Goal: Task Accomplishment & Management: Use online tool/utility

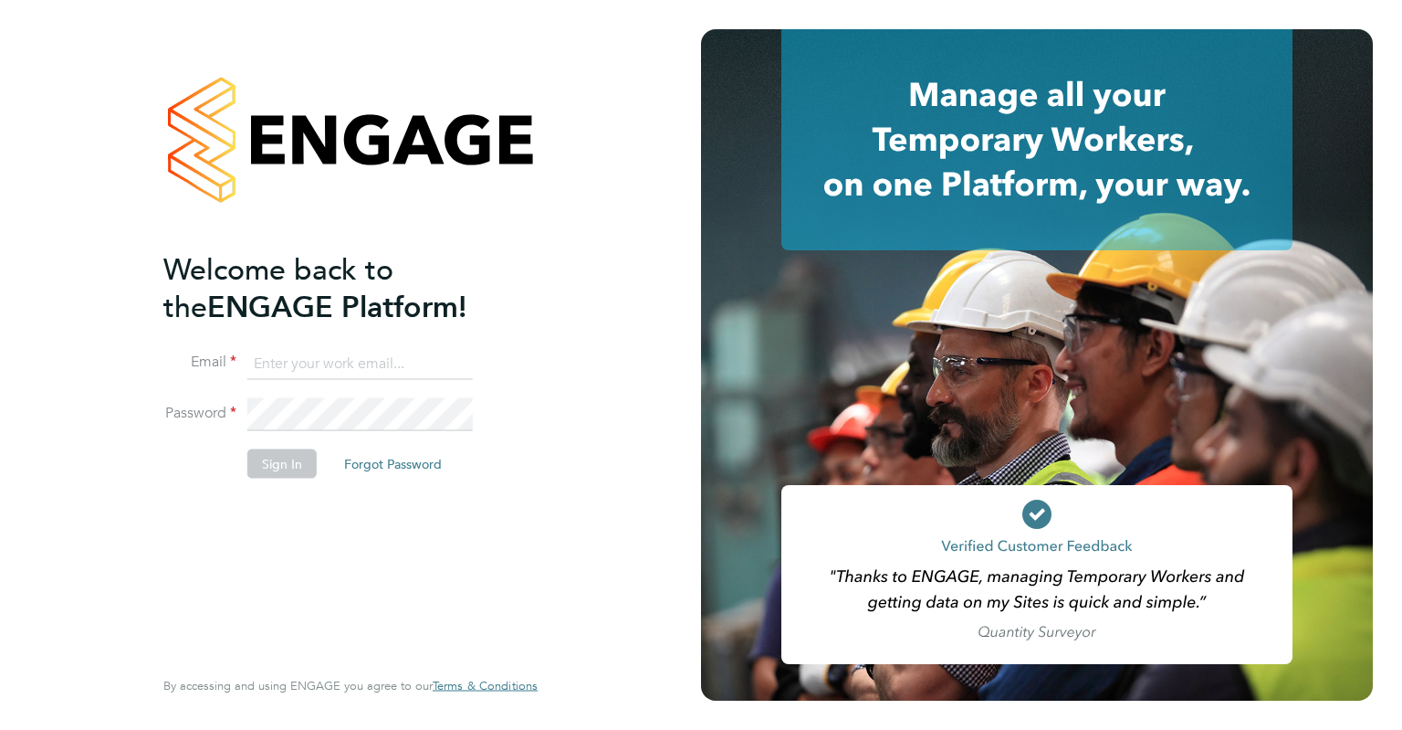
type input "doreen.meyrick@berryrecruitment.co.uk"
click at [276, 466] on button "Sign In" at bounding box center [281, 462] width 69 height 29
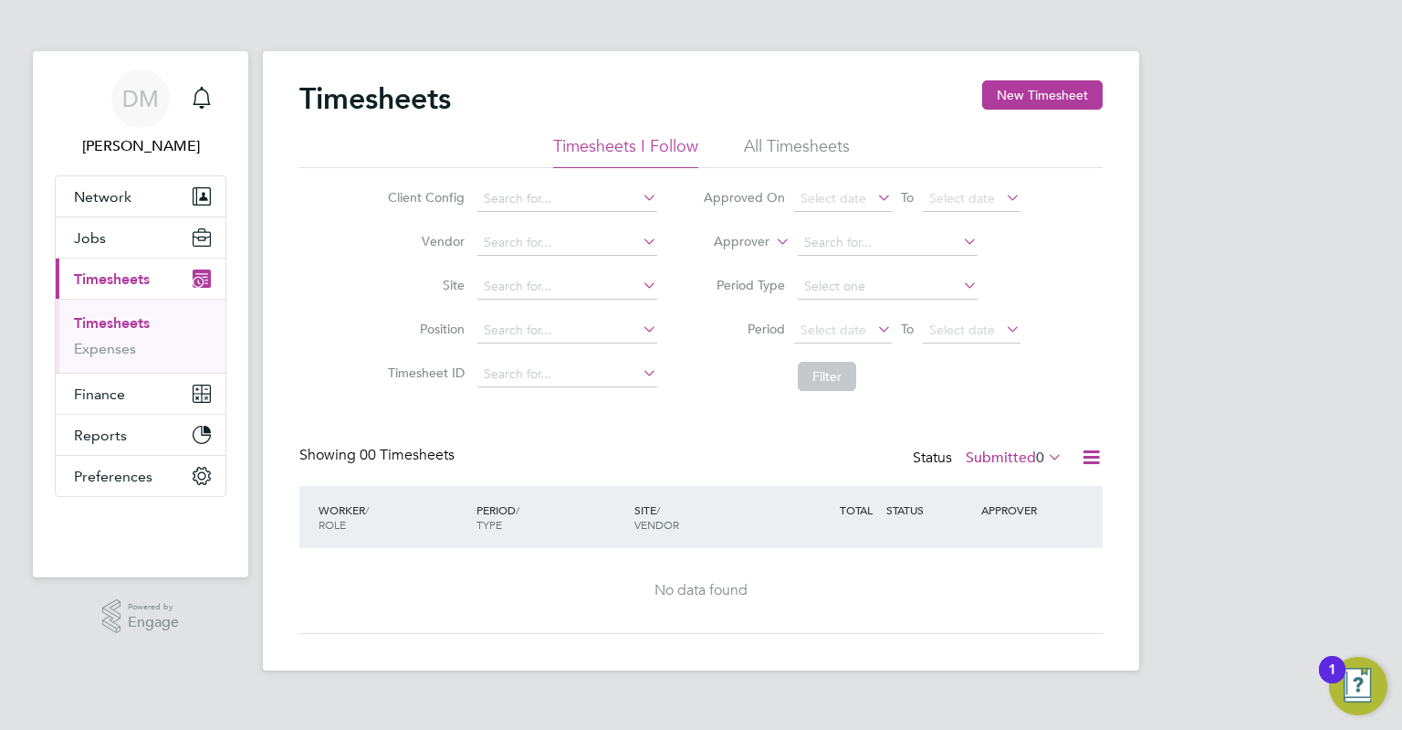
click at [814, 139] on li "All Timesheets" at bounding box center [797, 151] width 106 height 33
click at [510, 375] on input at bounding box center [568, 375] width 180 height 26
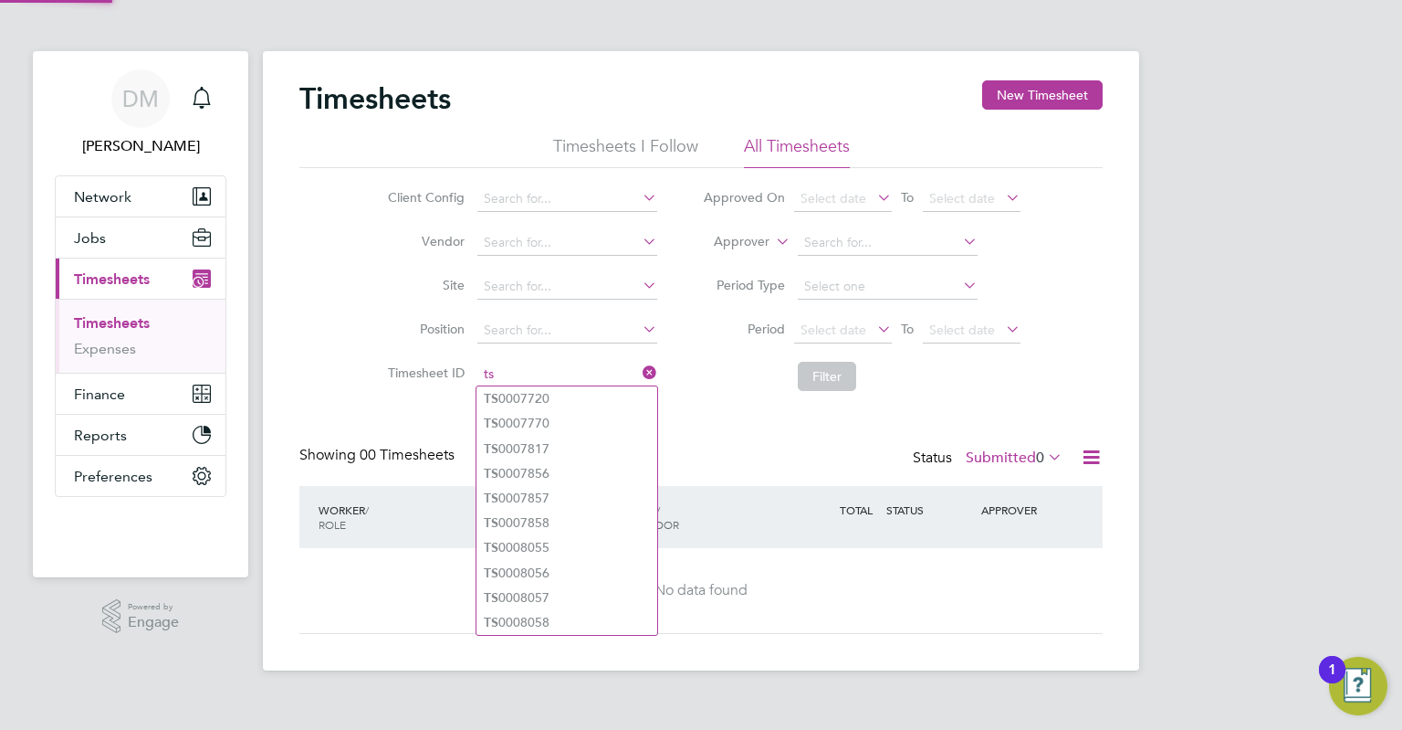
type input "t"
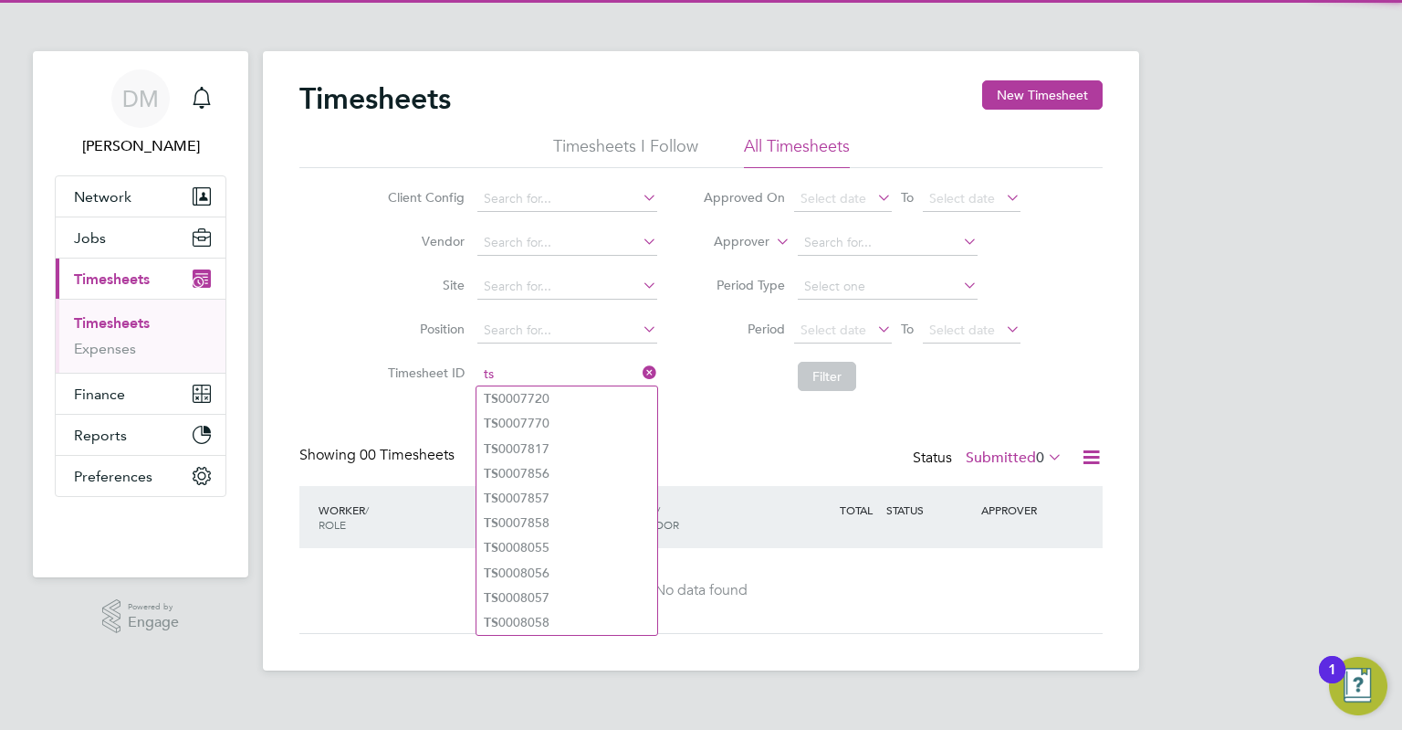
drag, startPoint x: 503, startPoint y: 378, endPoint x: 446, endPoint y: 373, distance: 56.8
click at [446, 373] on li "Timesheet ID ts" at bounding box center [520, 374] width 320 height 44
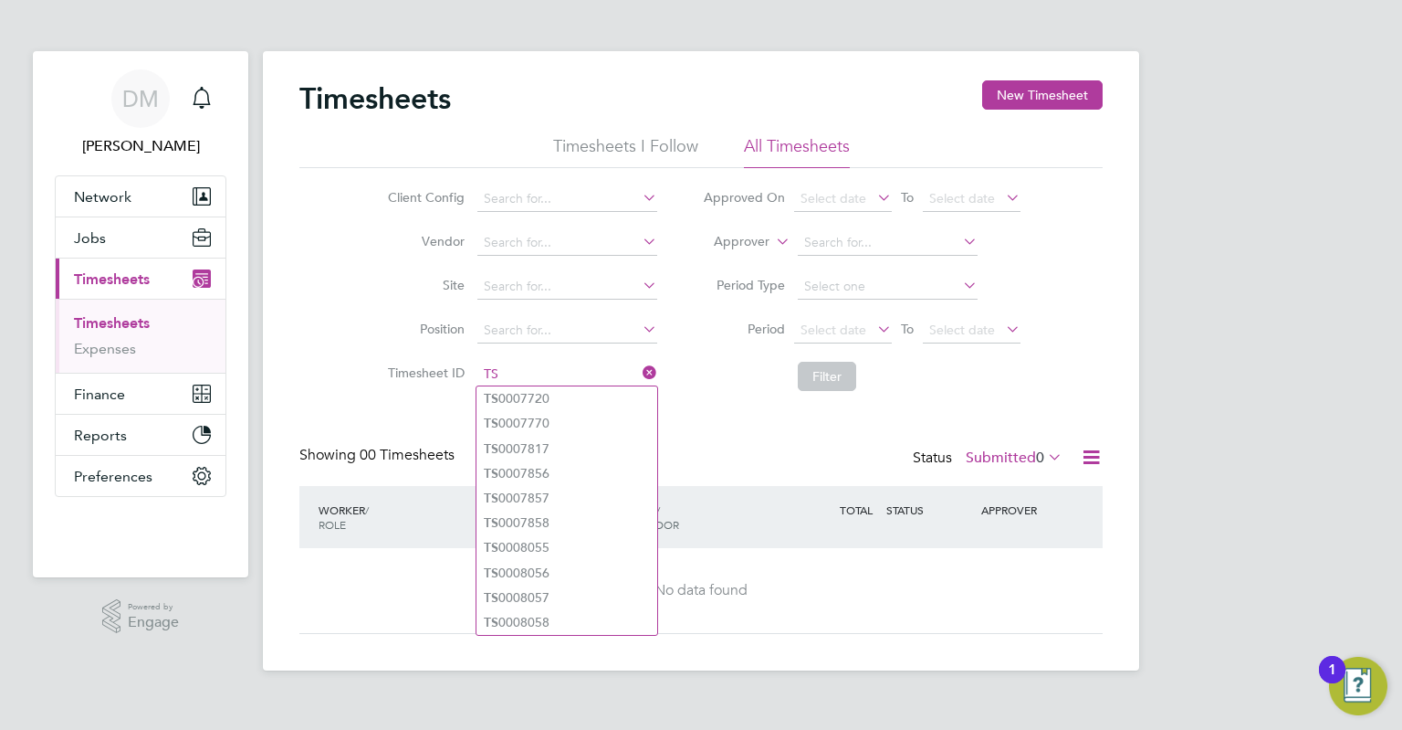
type input "TS"
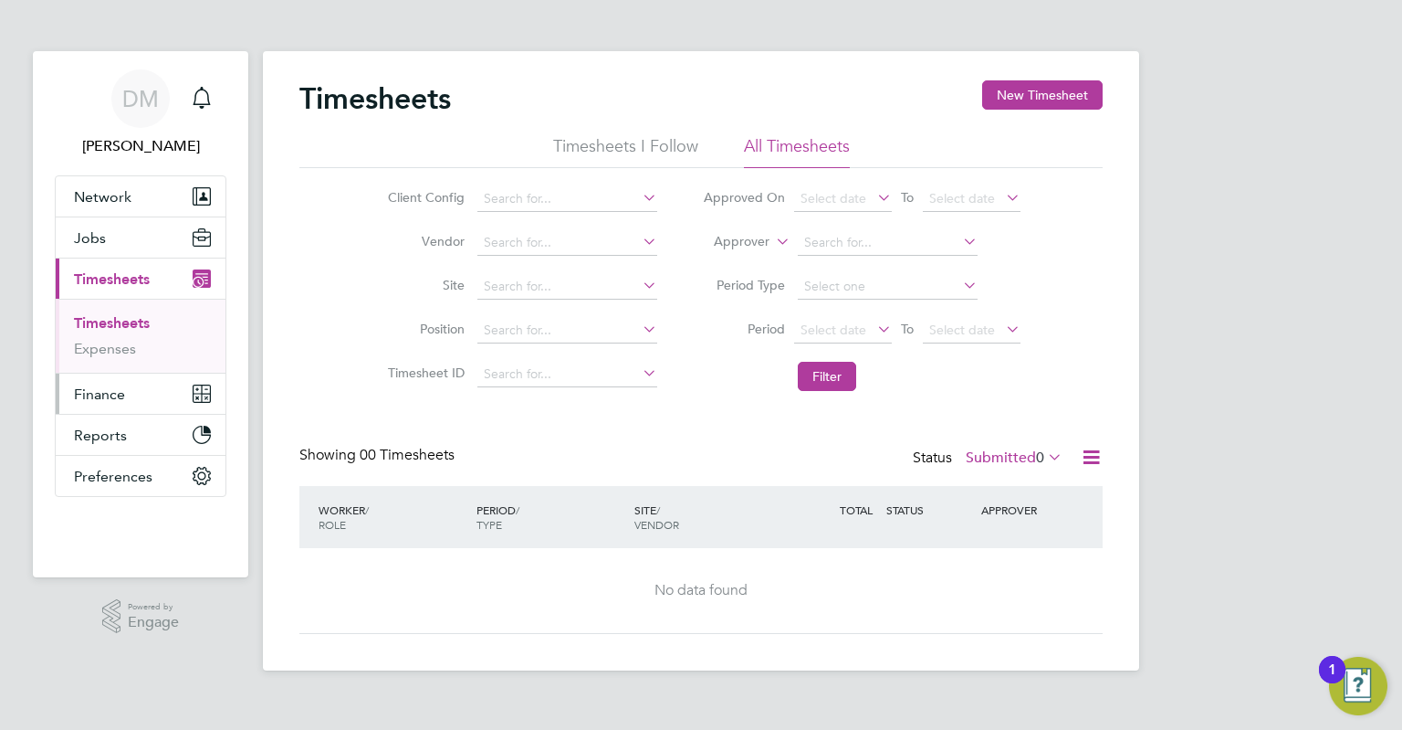
click at [130, 398] on button "Finance" at bounding box center [141, 393] width 170 height 40
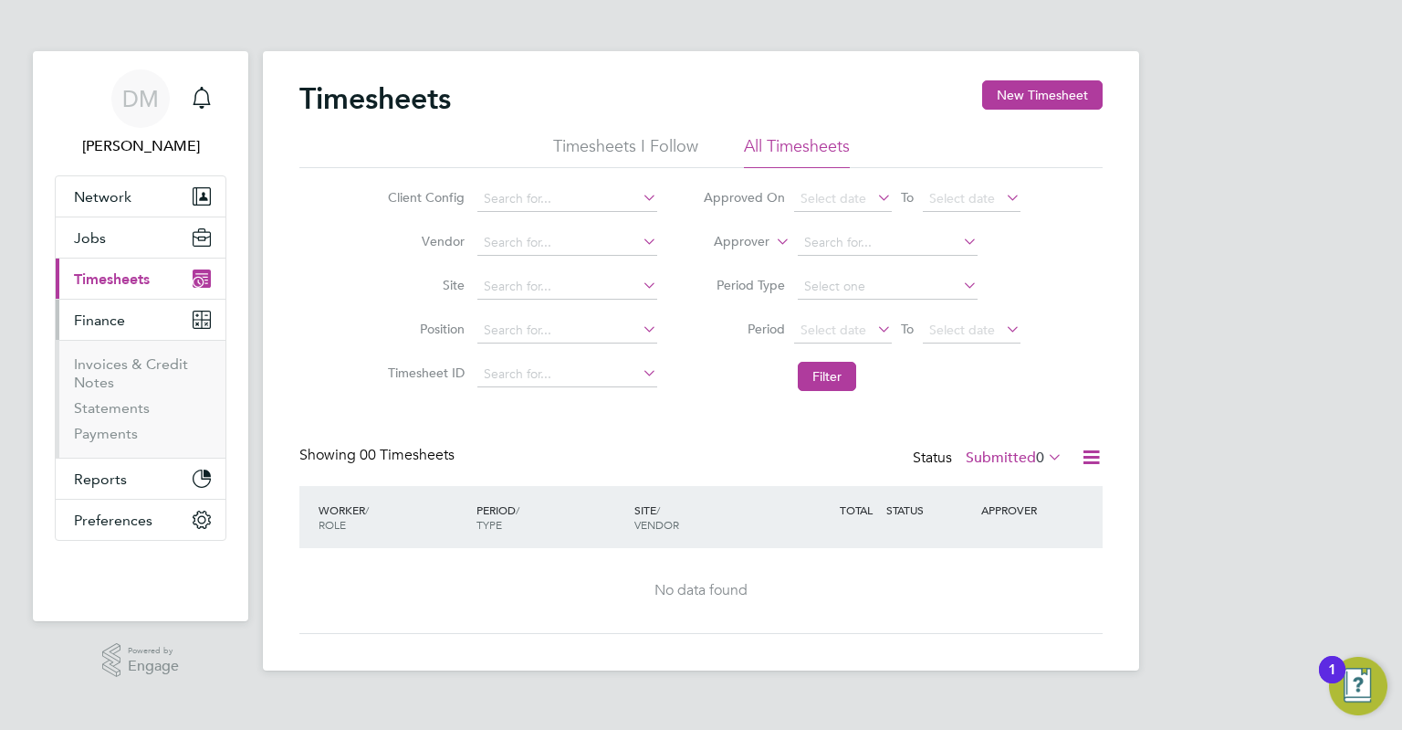
click at [124, 278] on span "Timesheets" at bounding box center [112, 278] width 76 height 17
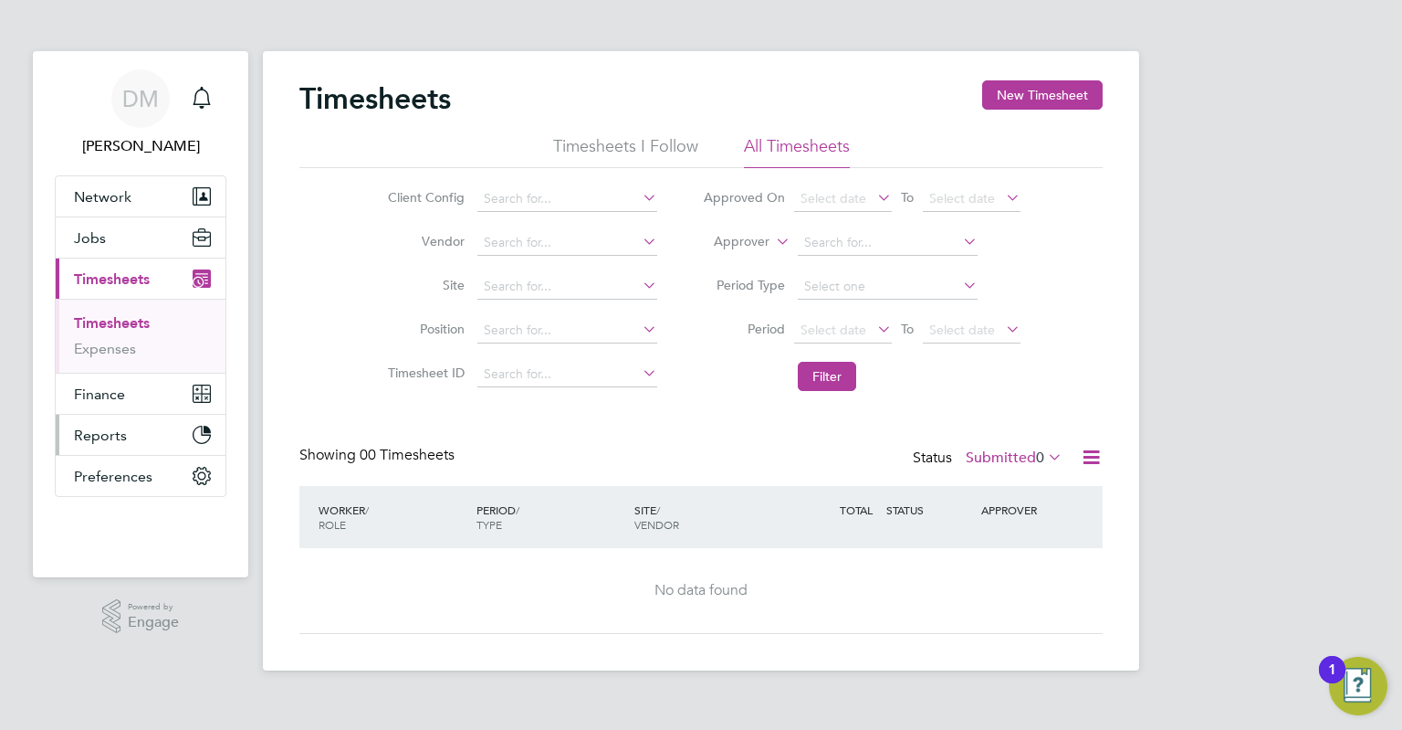
click at [121, 437] on span "Reports" at bounding box center [100, 434] width 53 height 17
click at [148, 434] on link "Report Downloads" at bounding box center [136, 430] width 125 height 17
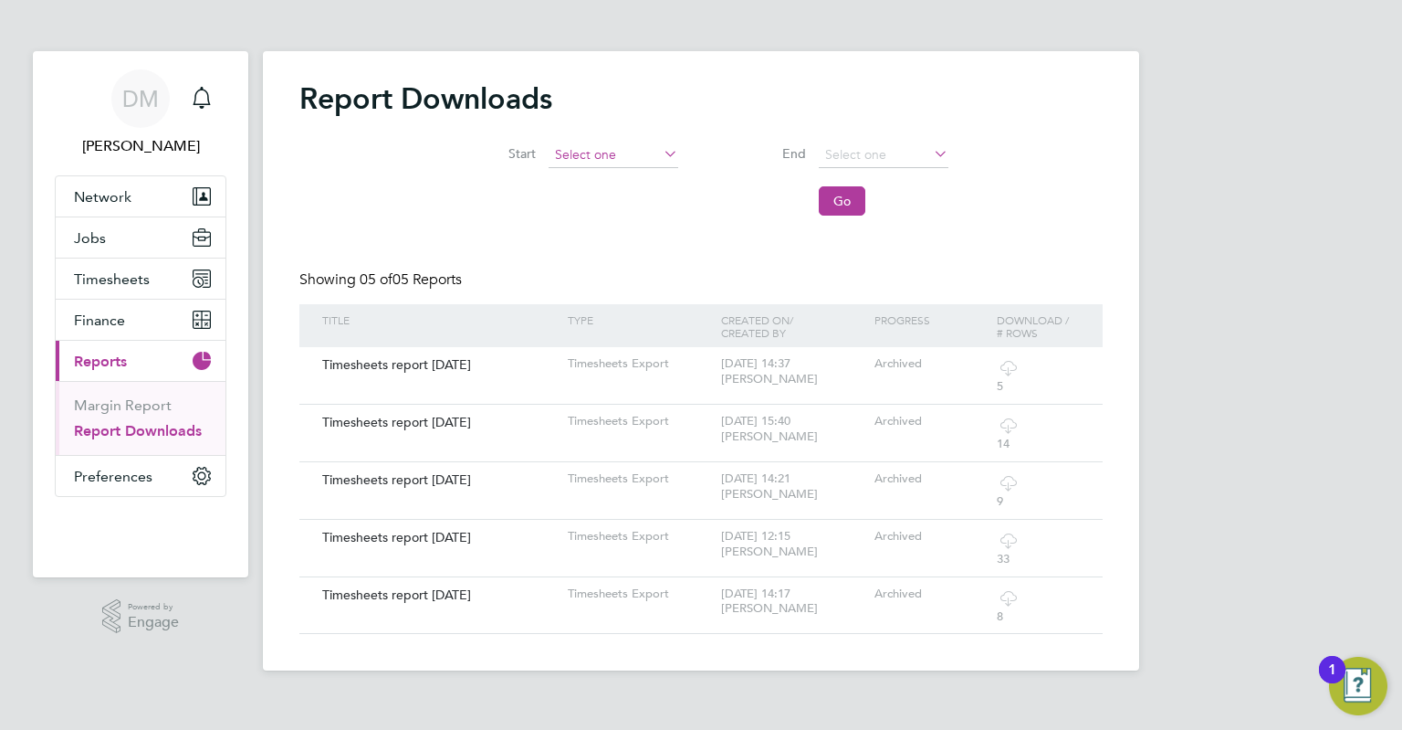
click at [595, 146] on input at bounding box center [614, 155] width 130 height 26
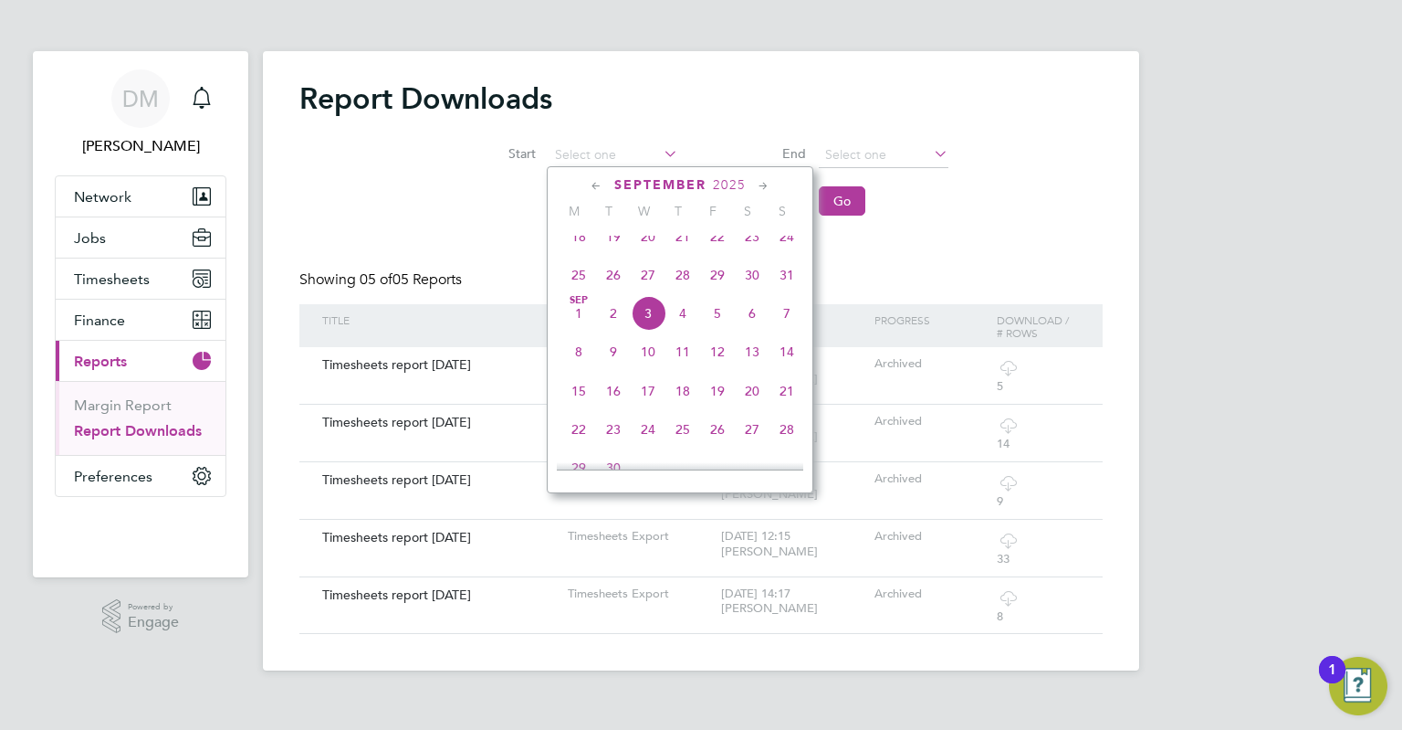
click at [641, 320] on span "3" at bounding box center [648, 313] width 35 height 35
type input "[DATE]"
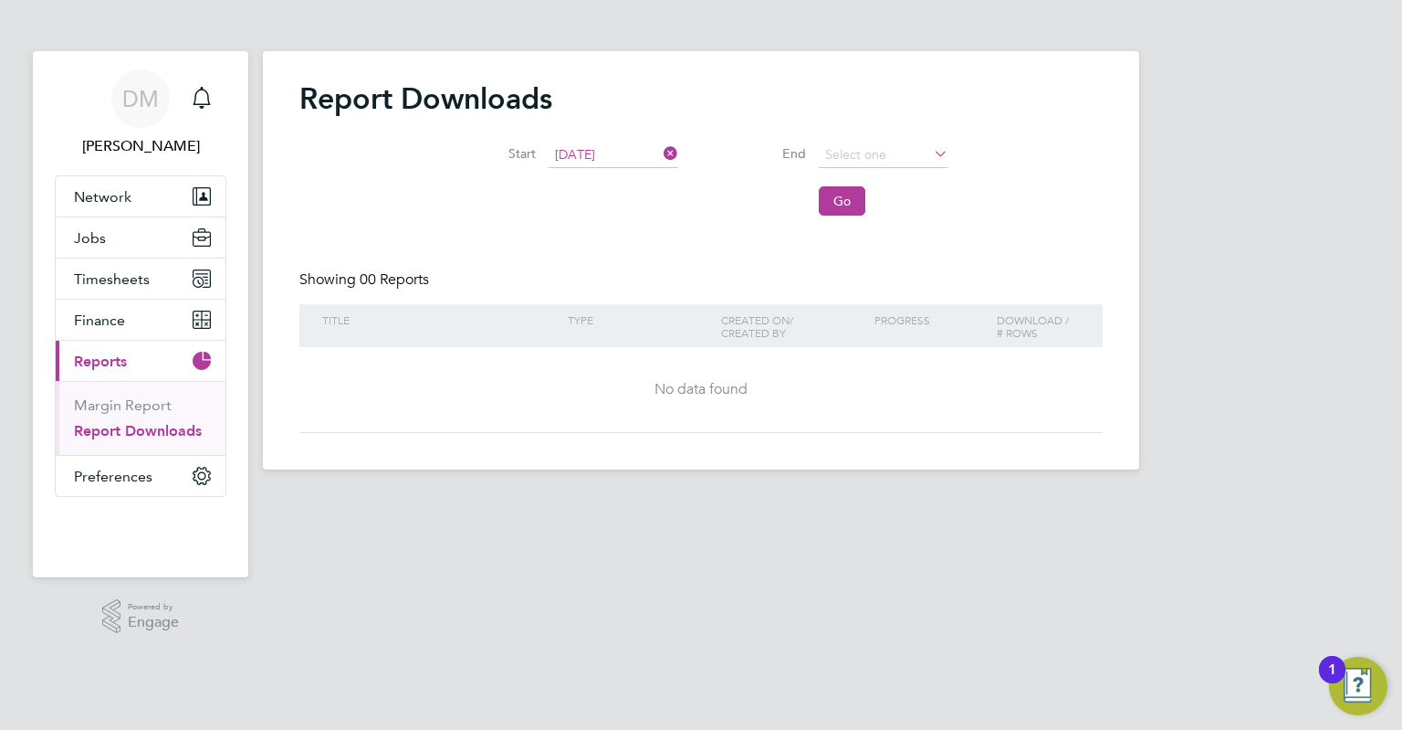
click at [683, 154] on li "Start [DATE]" at bounding box center [566, 155] width 270 height 44
click at [660, 152] on icon at bounding box center [660, 154] width 0 height 26
click at [660, 156] on icon at bounding box center [660, 154] width 0 height 26
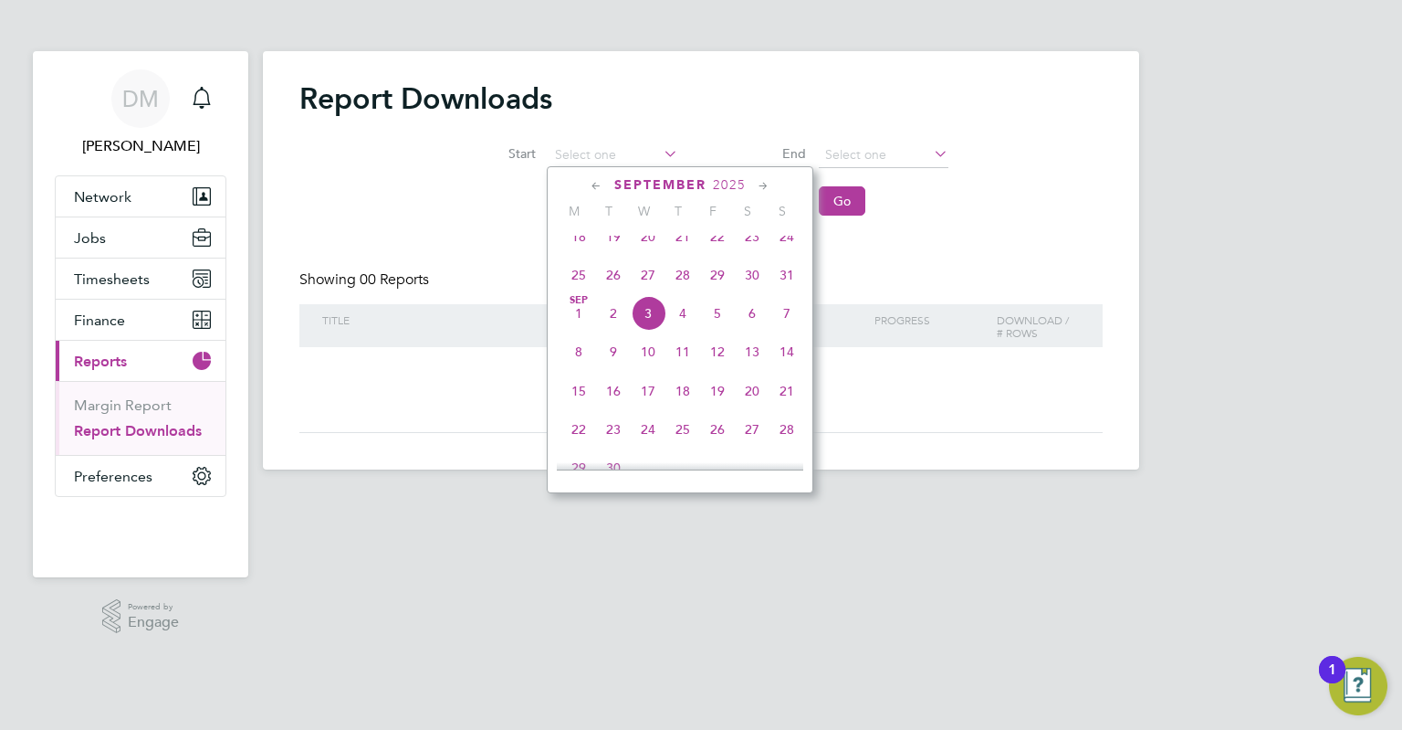
click at [584, 288] on span "25" at bounding box center [579, 274] width 35 height 35
type input "[DATE]"
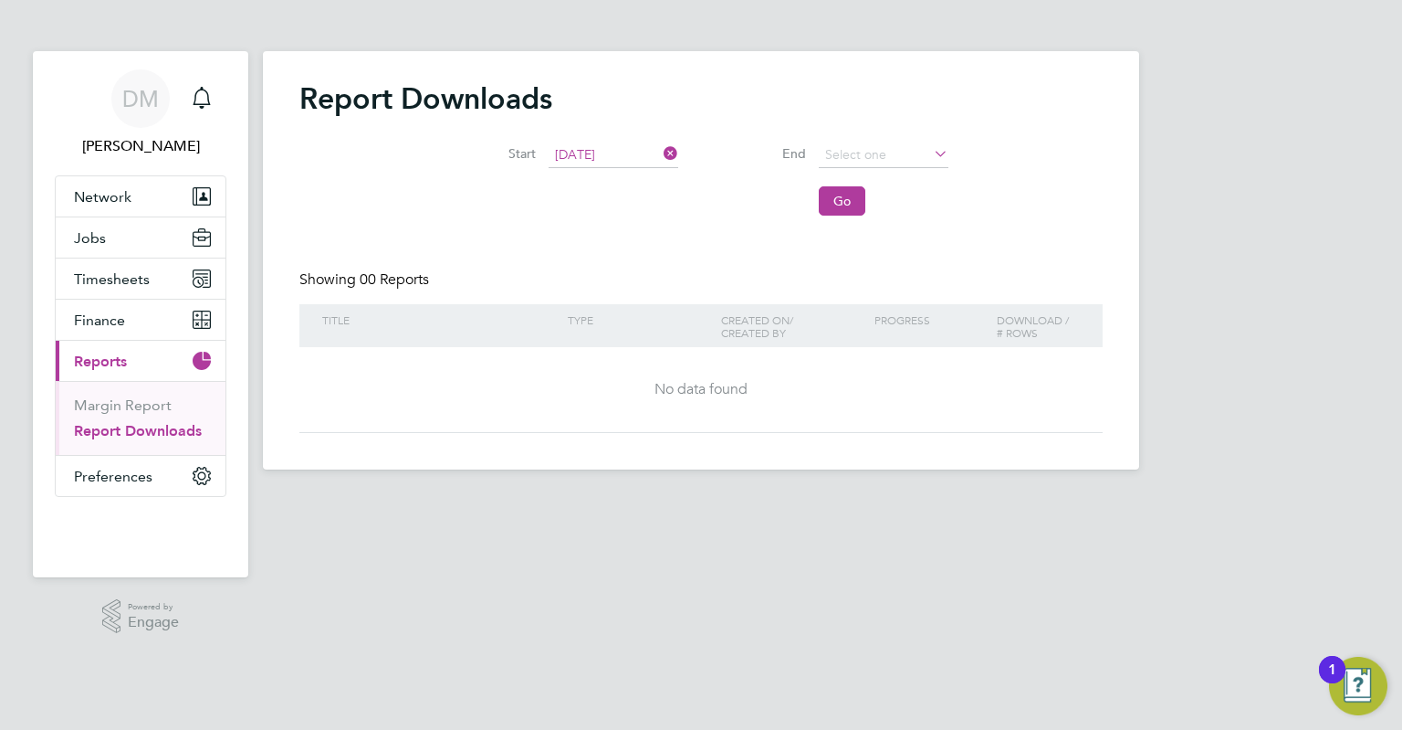
click at [930, 143] on icon at bounding box center [930, 154] width 0 height 26
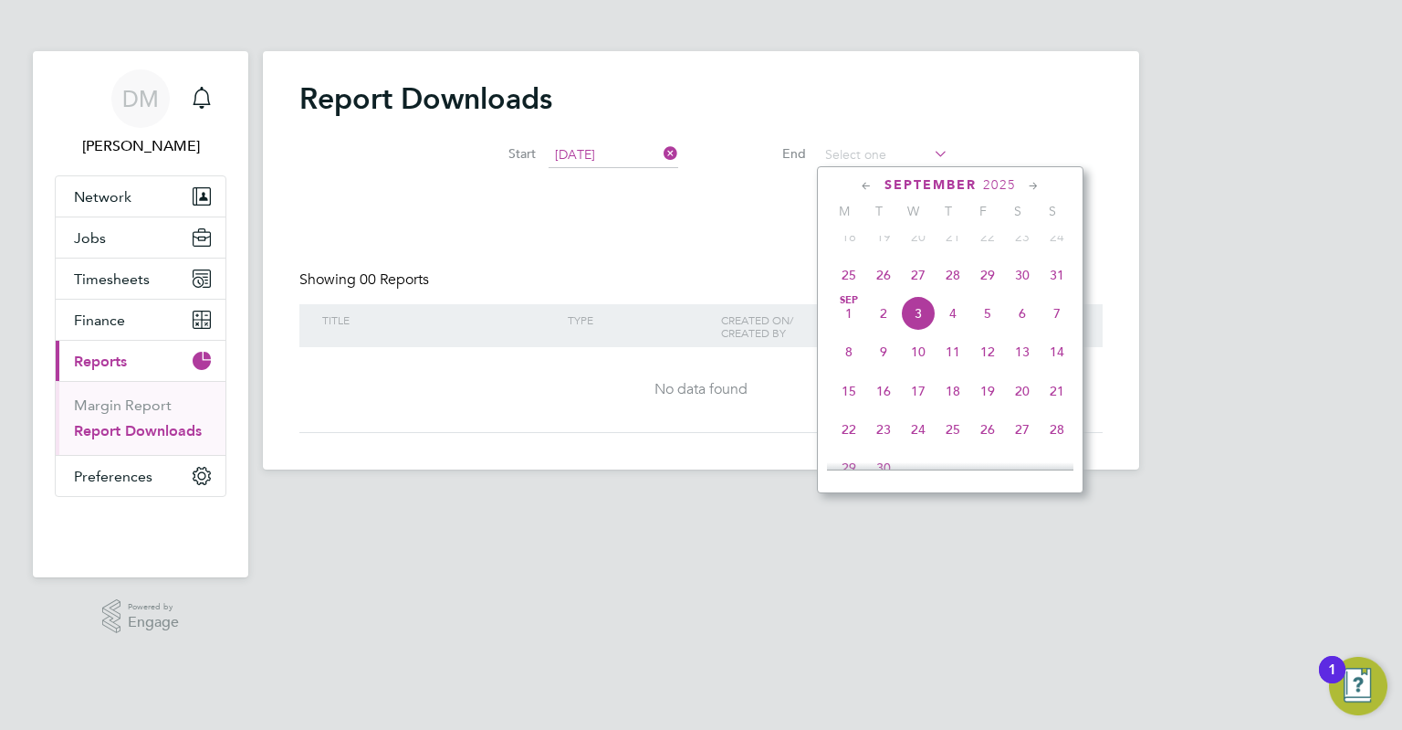
click at [919, 328] on span "3" at bounding box center [918, 313] width 35 height 35
type input "[DATE]"
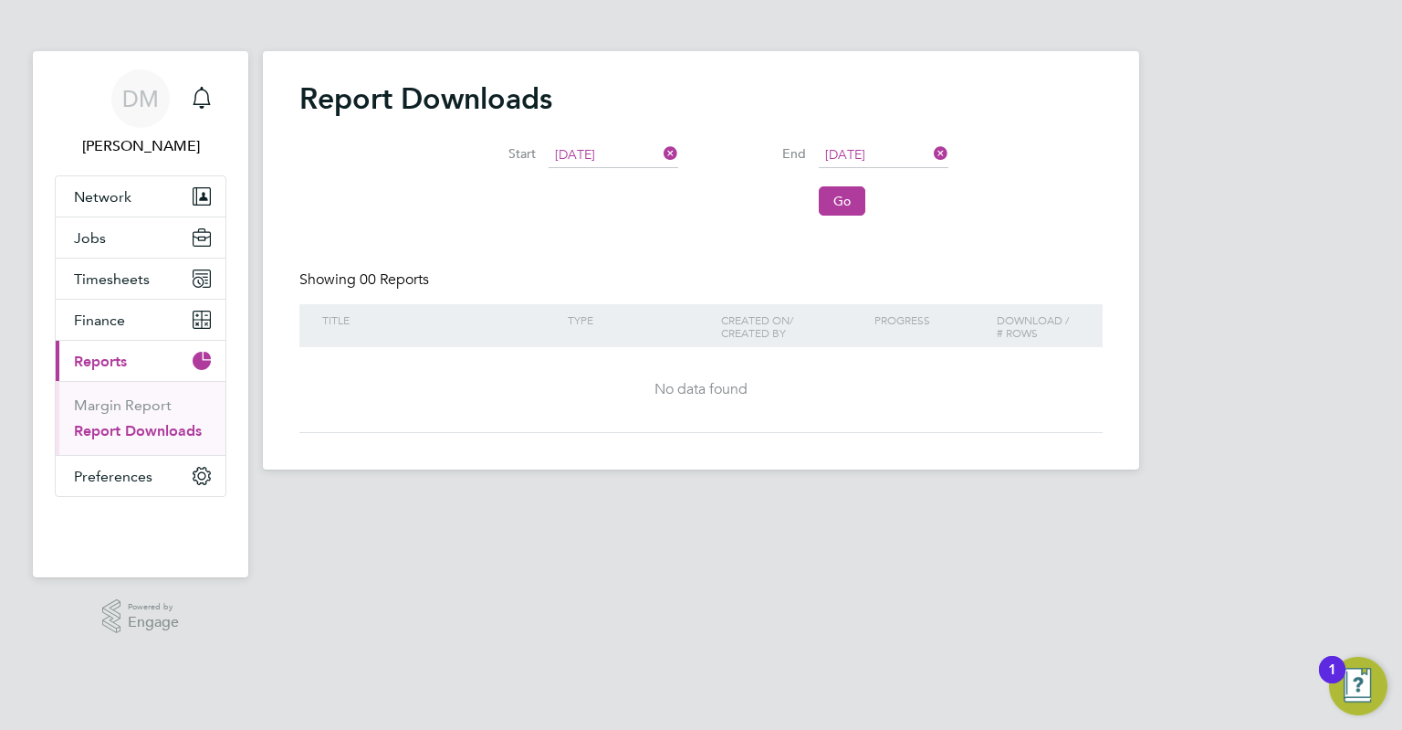
click at [855, 215] on button "Go" at bounding box center [842, 200] width 47 height 29
click at [110, 402] on link "Margin Report" at bounding box center [123, 404] width 98 height 17
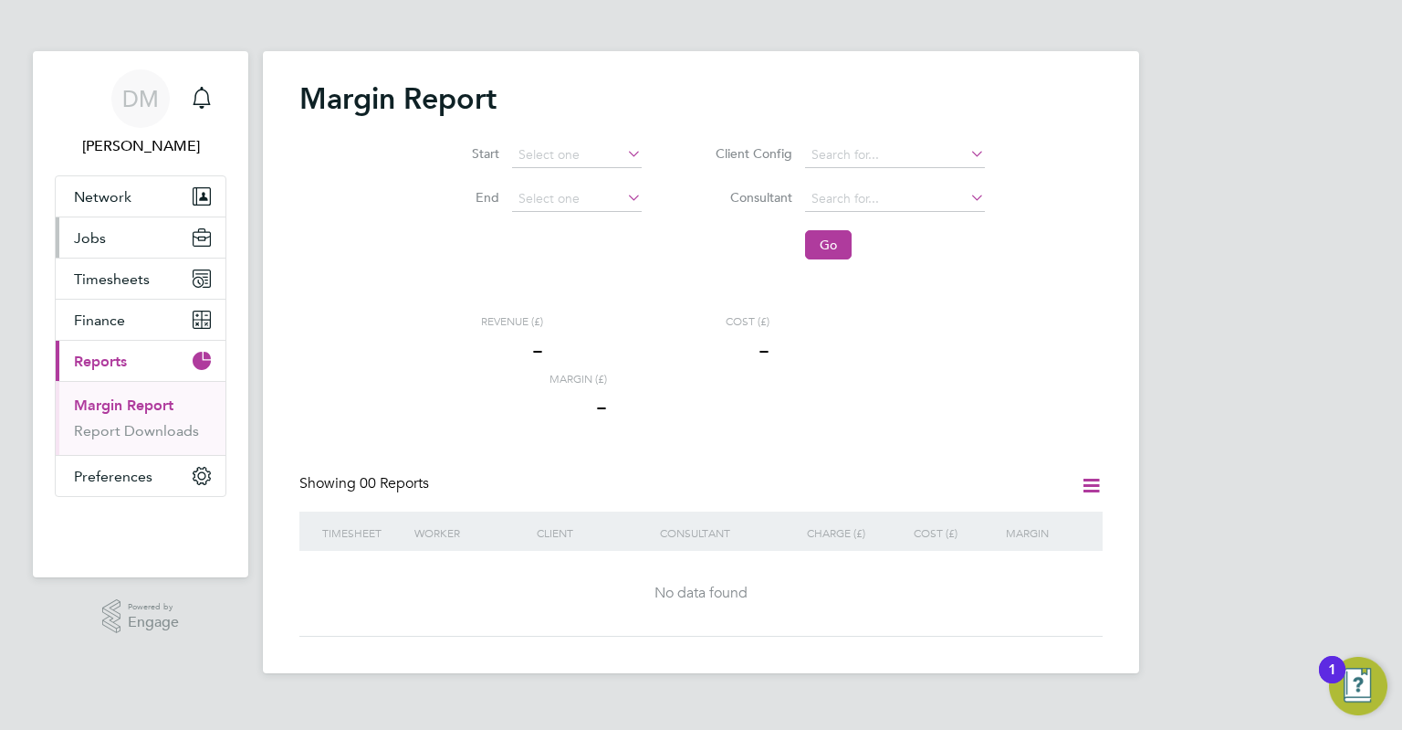
click at [100, 249] on button "Jobs" at bounding box center [141, 237] width 170 height 40
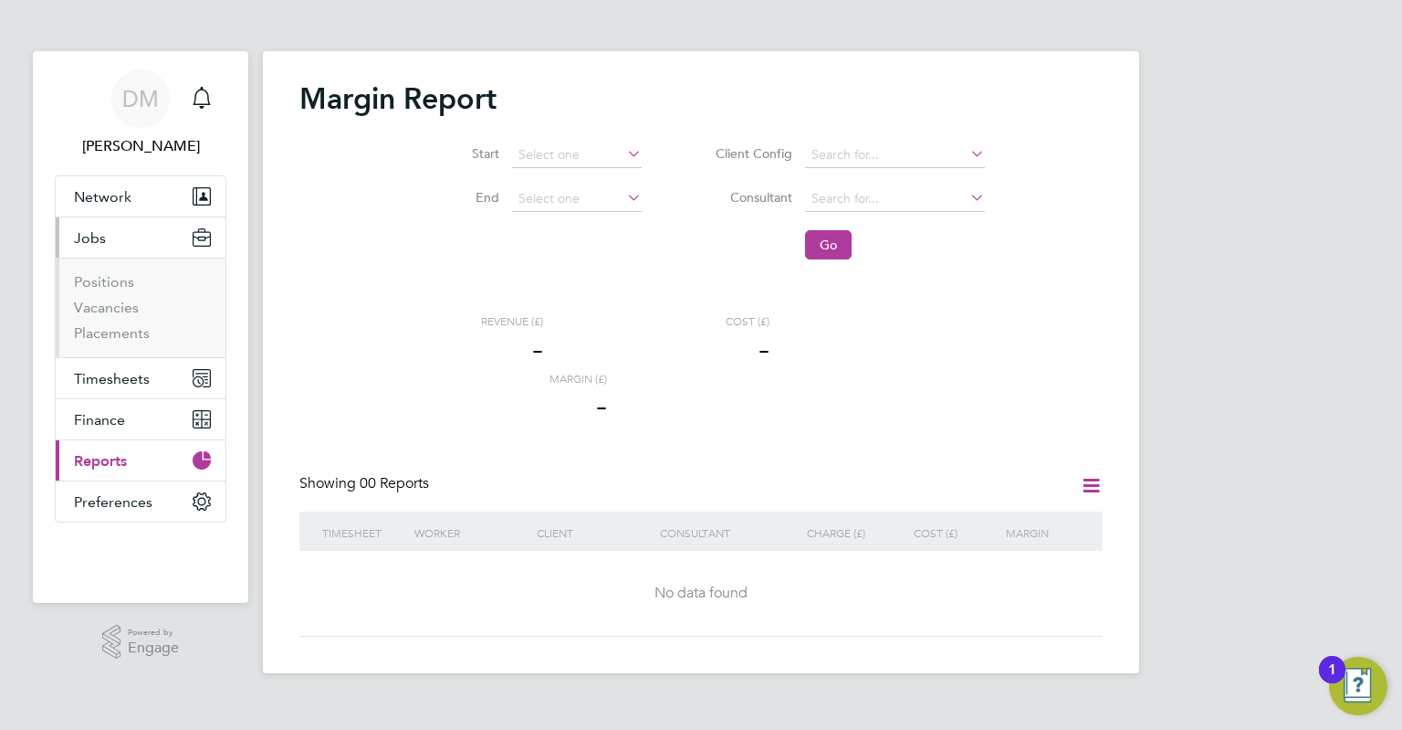
click at [93, 233] on span "Jobs" at bounding box center [90, 237] width 32 height 17
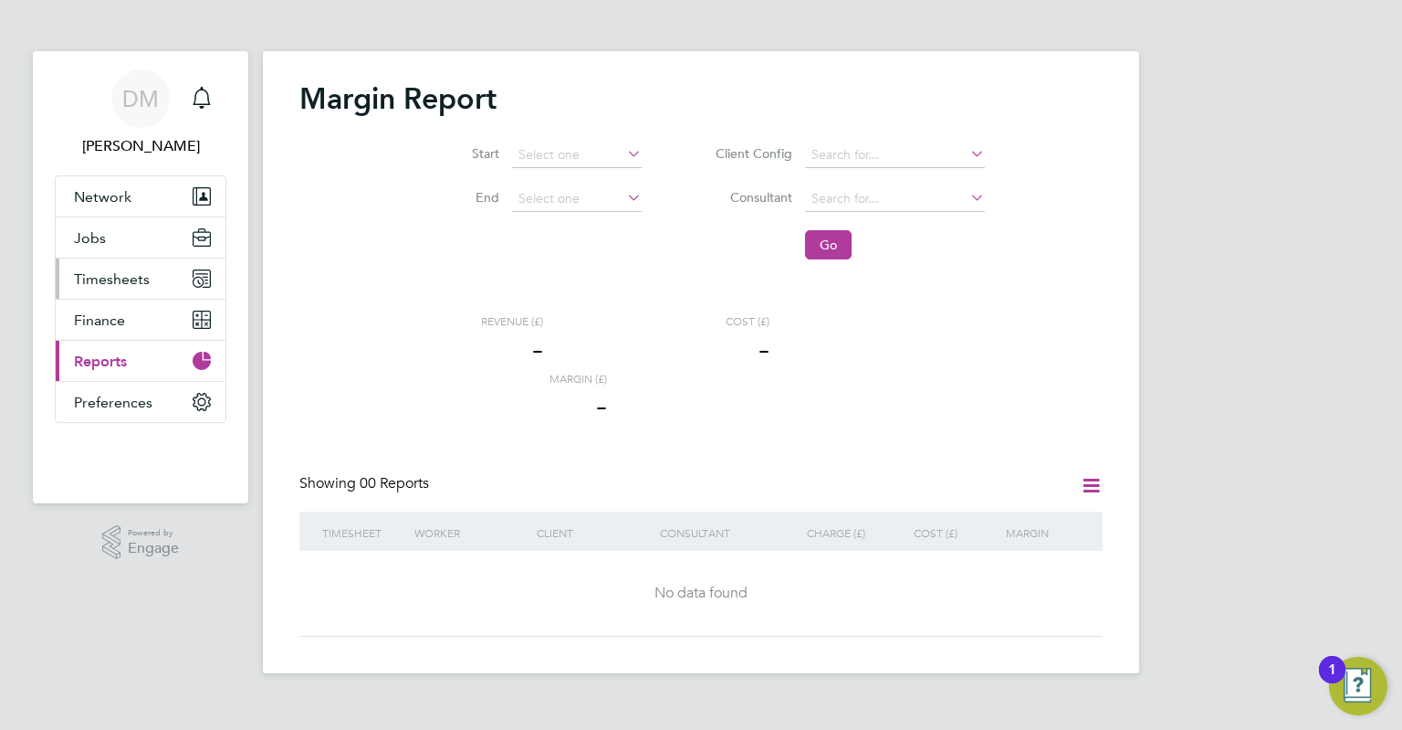
click at [110, 279] on span "Timesheets" at bounding box center [112, 278] width 76 height 17
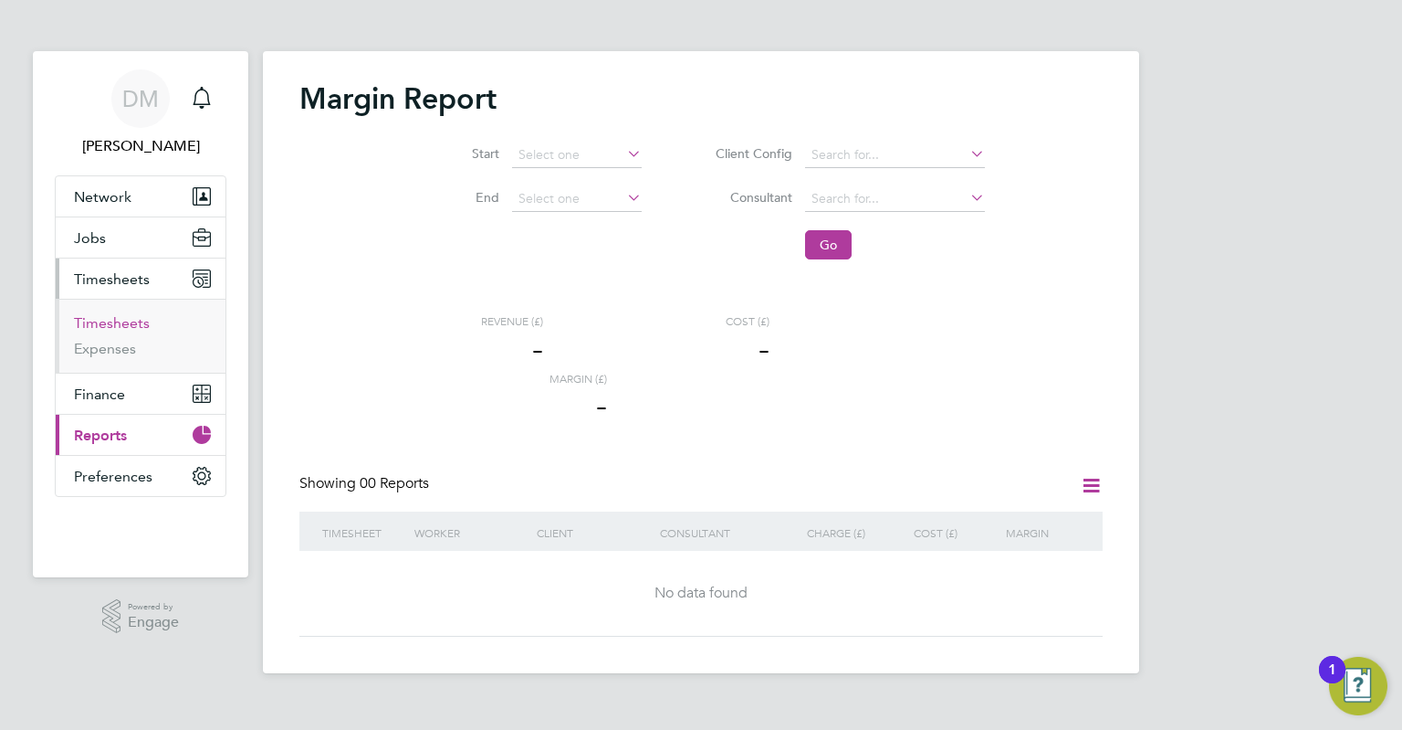
click at [106, 324] on link "Timesheets" at bounding box center [112, 322] width 76 height 17
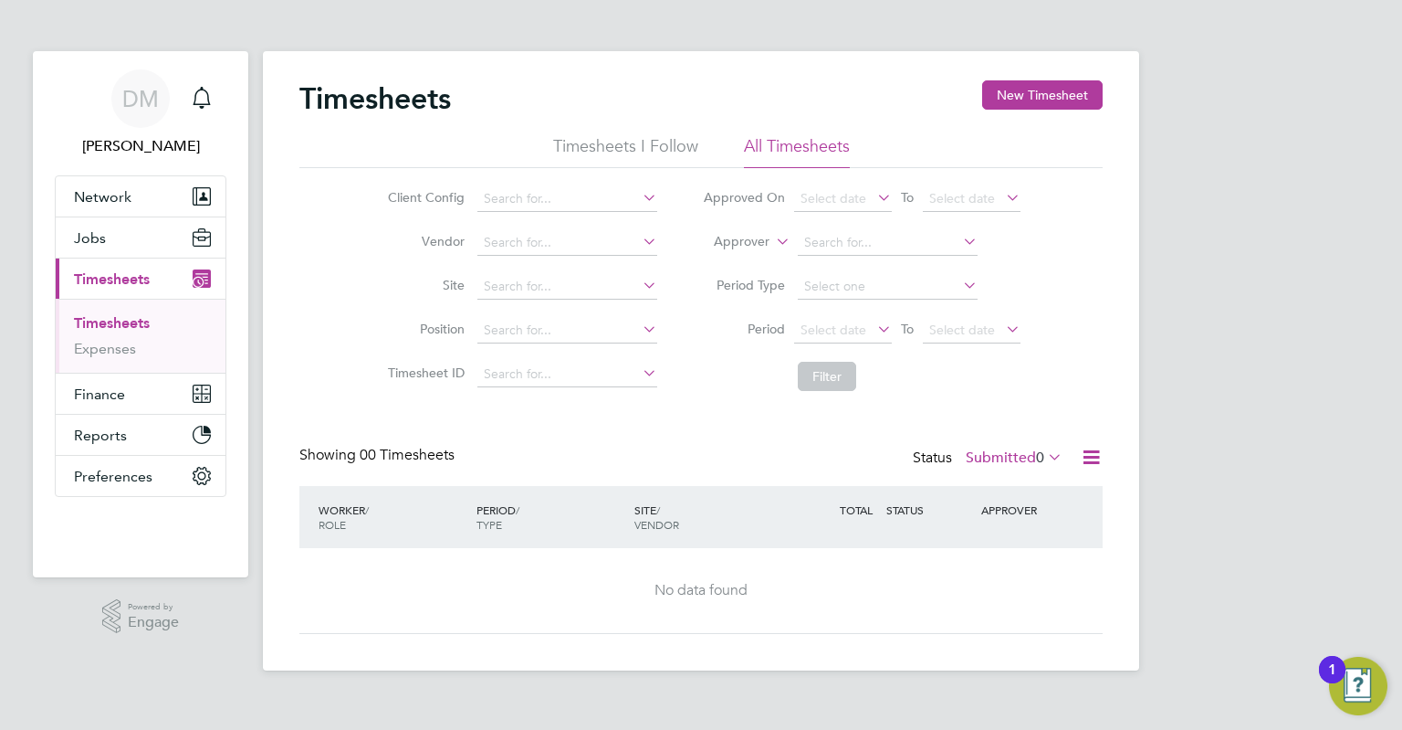
click at [1045, 458] on icon at bounding box center [1045, 457] width 0 height 26
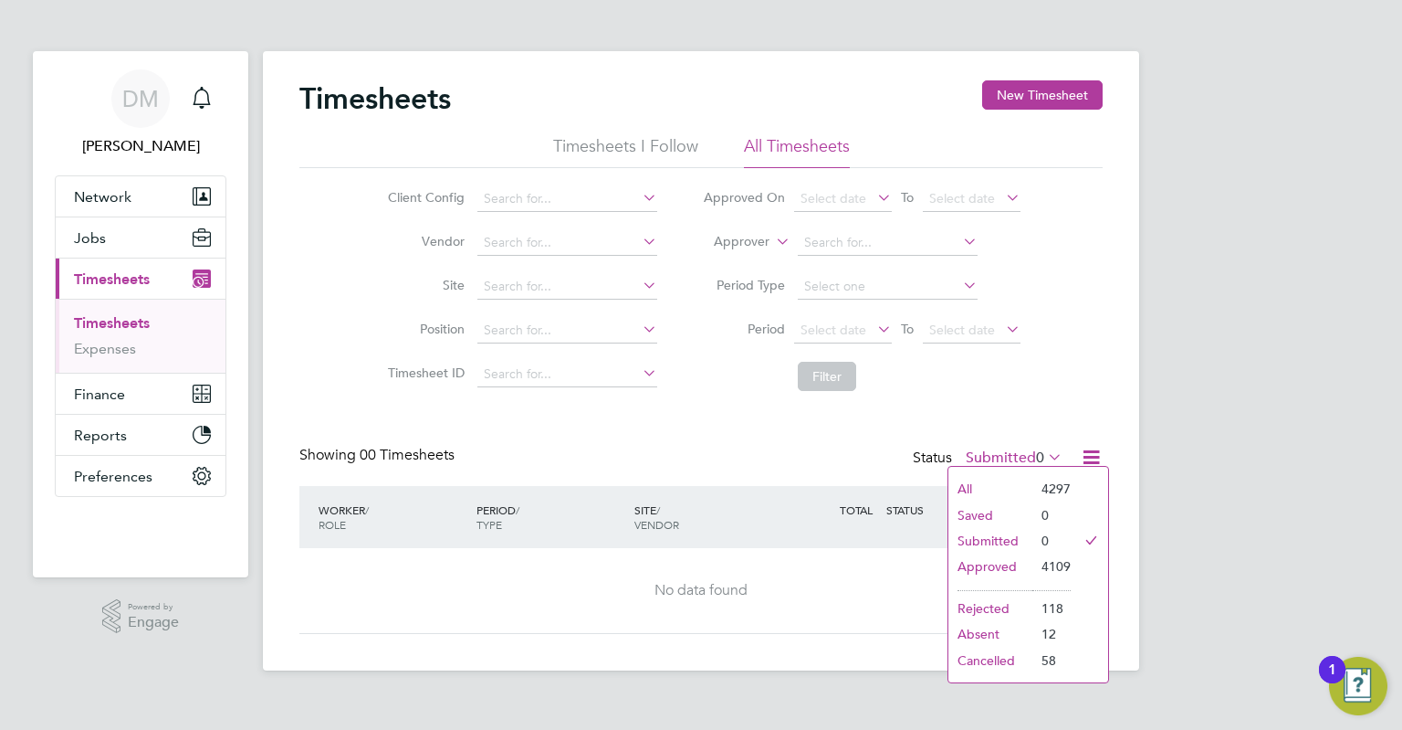
click at [1057, 485] on li "4297" at bounding box center [1052, 489] width 38 height 26
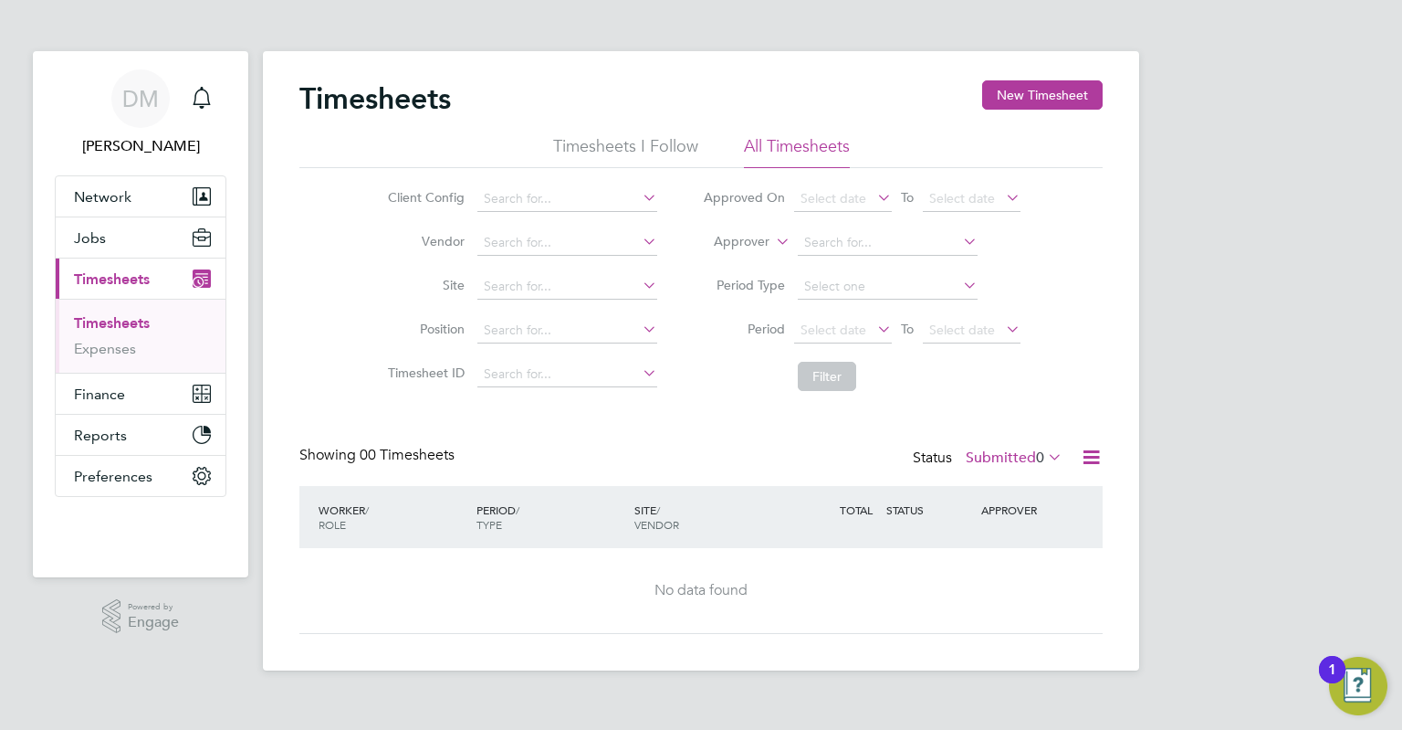
click at [1031, 464] on label "Submitted 0" at bounding box center [1014, 457] width 97 height 18
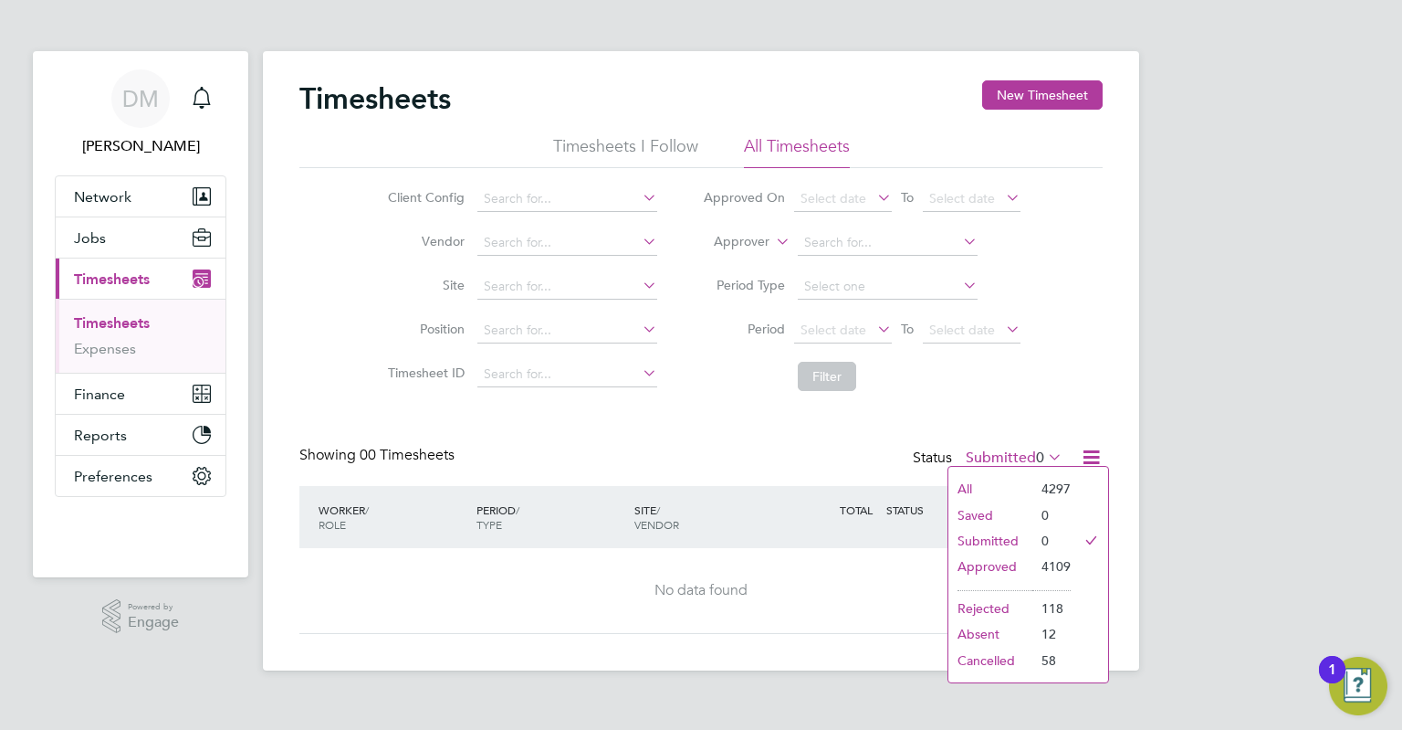
click at [969, 485] on li "All" at bounding box center [991, 489] width 84 height 26
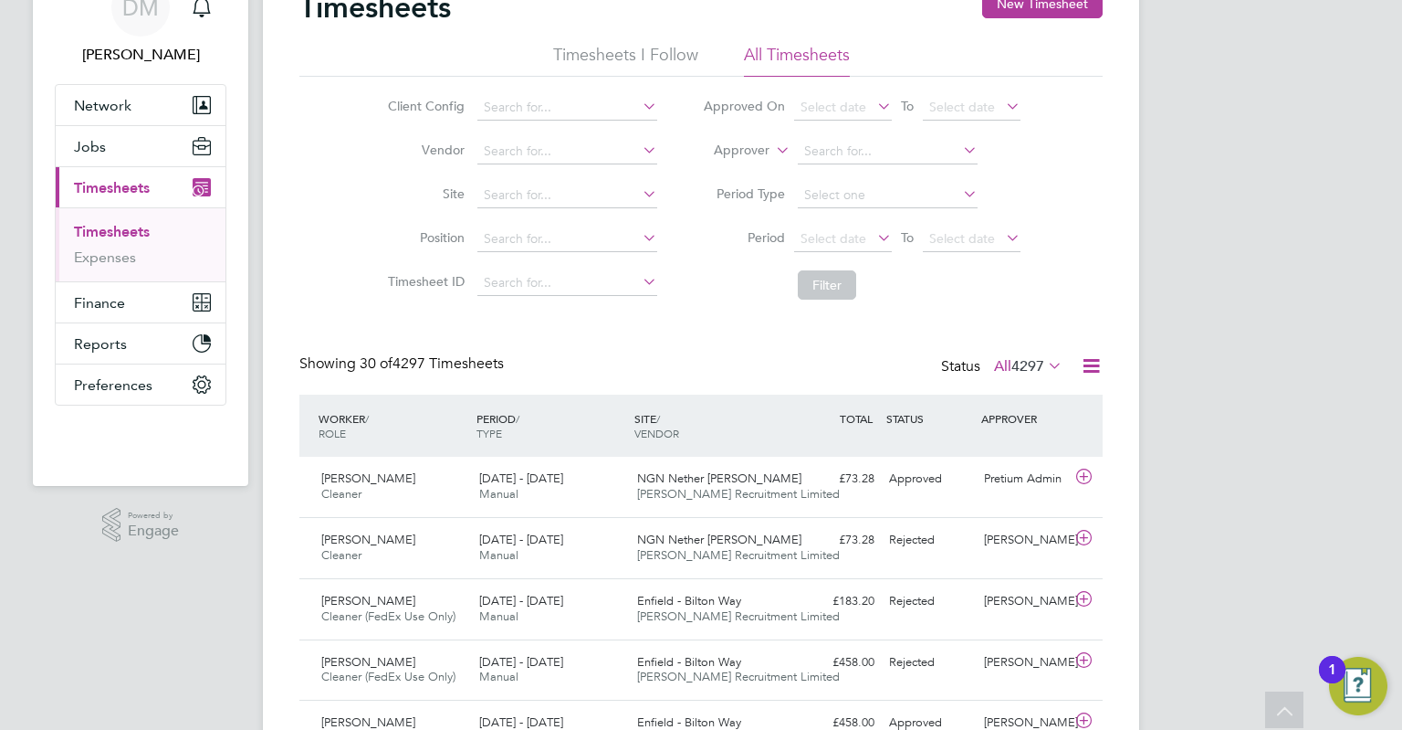
click at [1045, 369] on icon at bounding box center [1045, 365] width 0 height 26
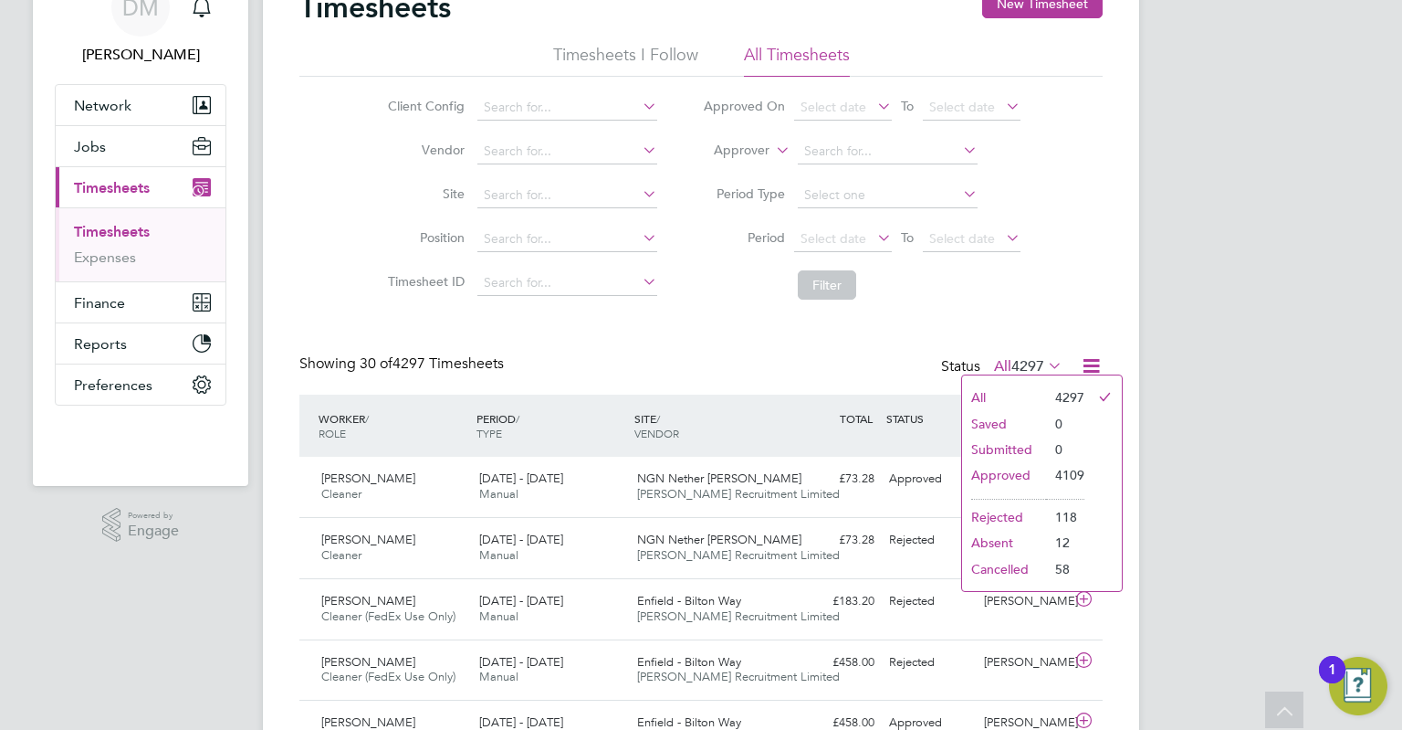
click at [1069, 468] on li "4109" at bounding box center [1065, 475] width 38 height 26
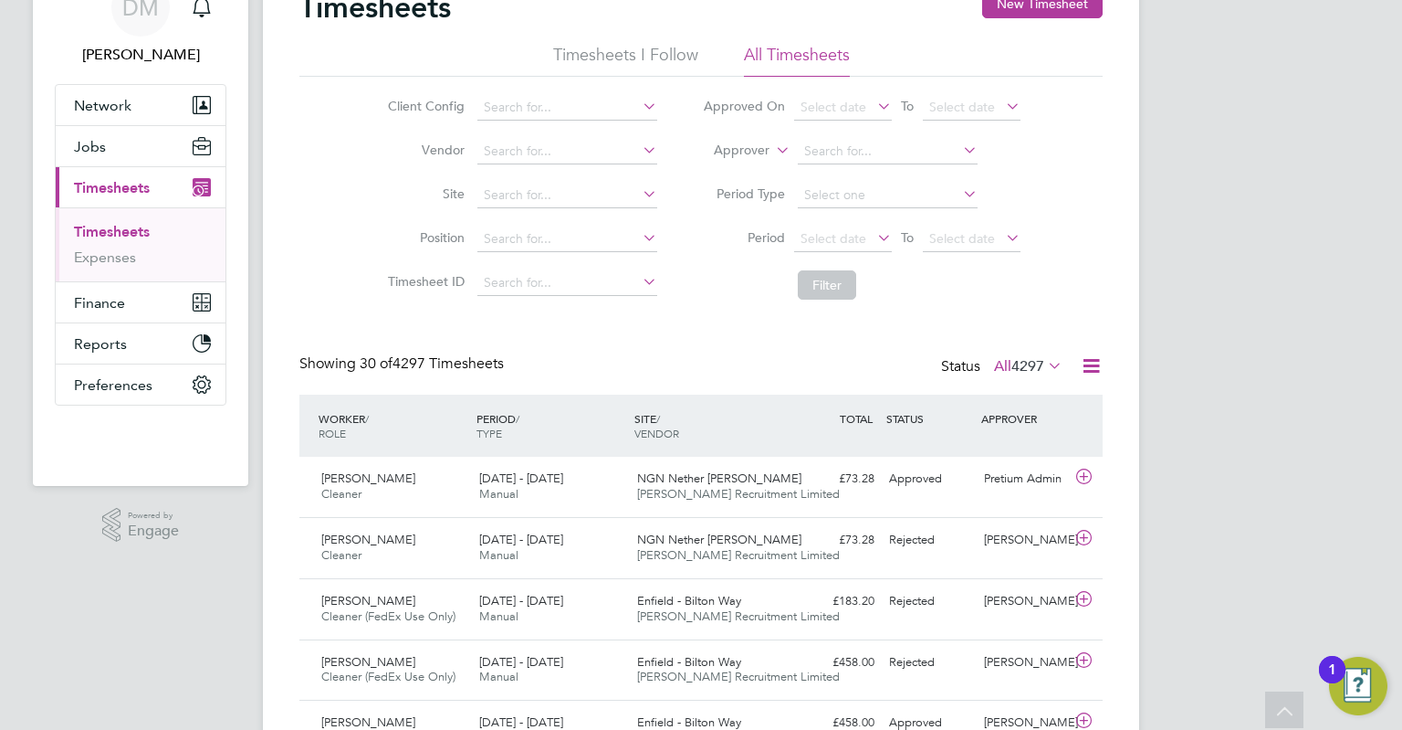
click at [1031, 364] on span "4297" at bounding box center [1028, 366] width 33 height 18
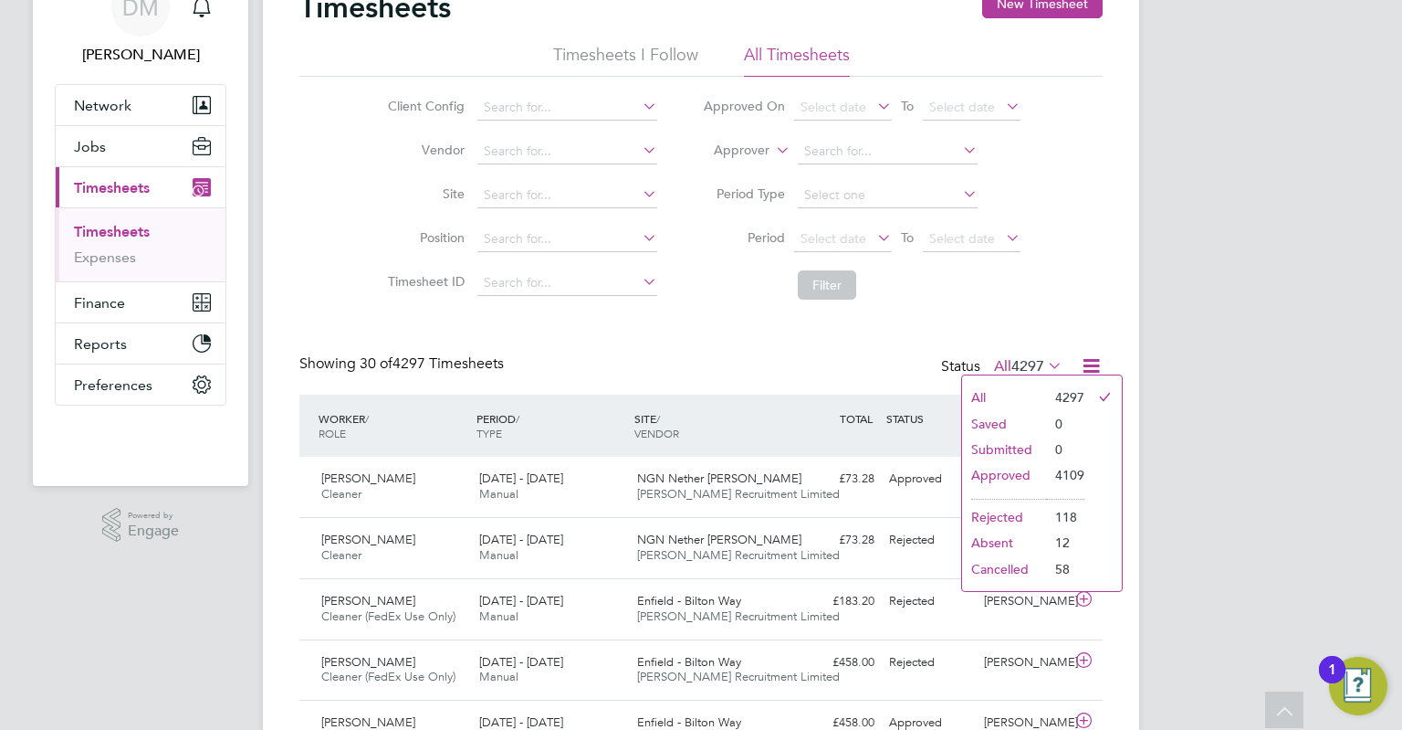
click at [999, 472] on li "Approved" at bounding box center [1004, 475] width 84 height 26
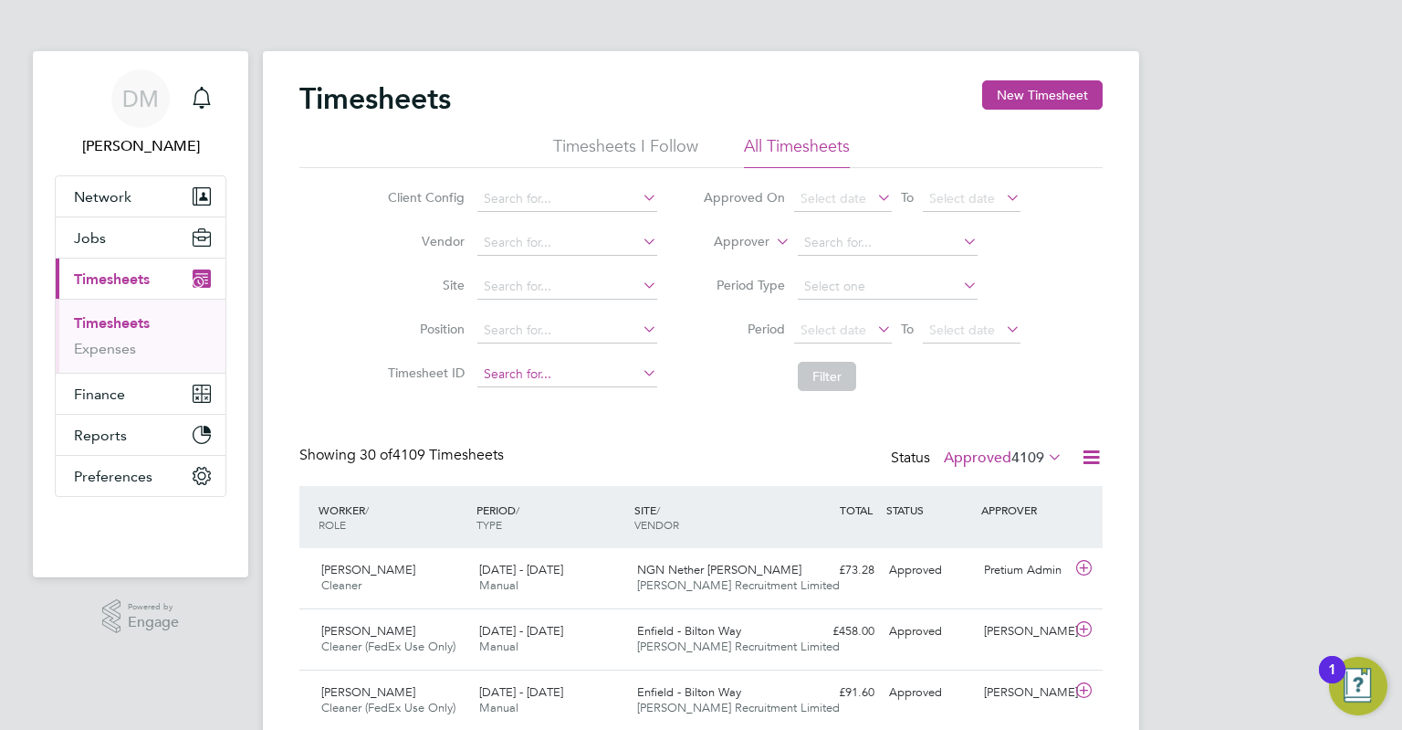
click at [510, 379] on input at bounding box center [568, 375] width 180 height 26
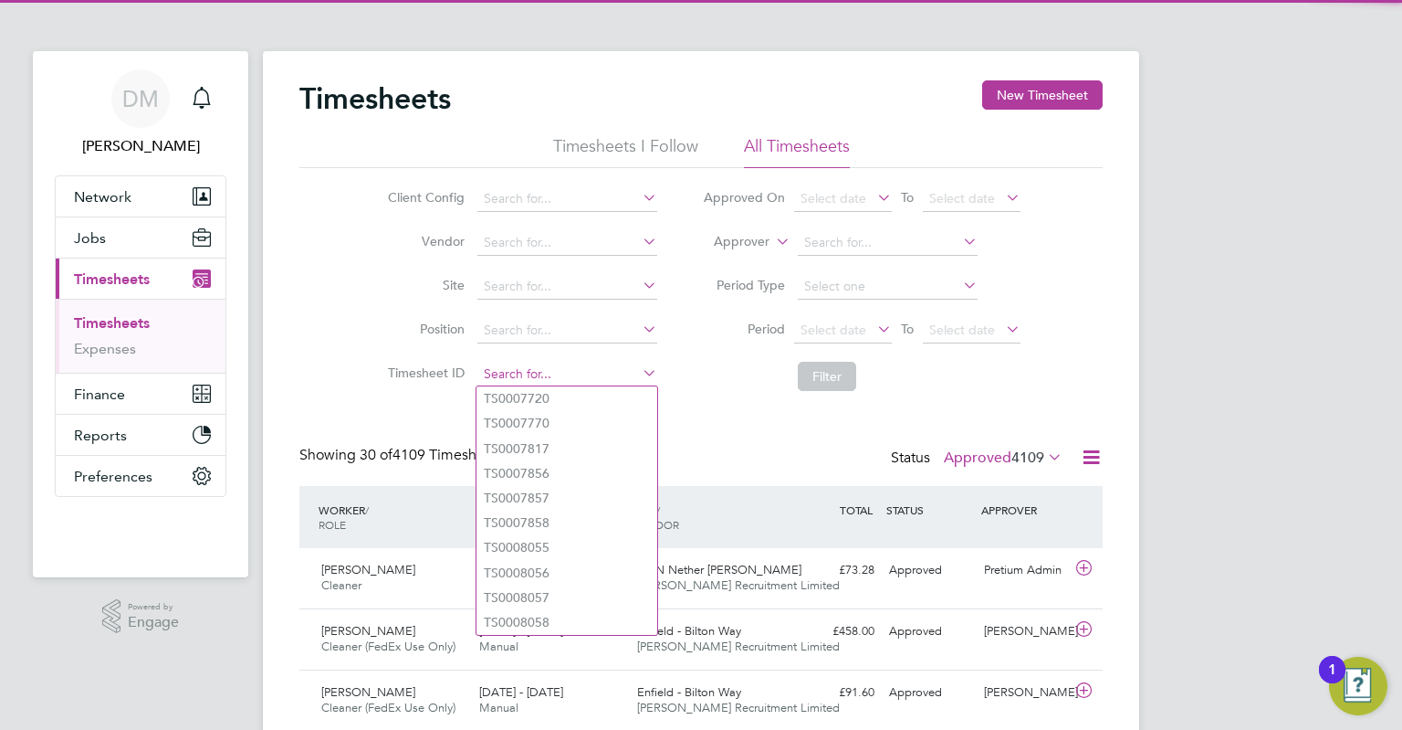
paste input "TS1813440"
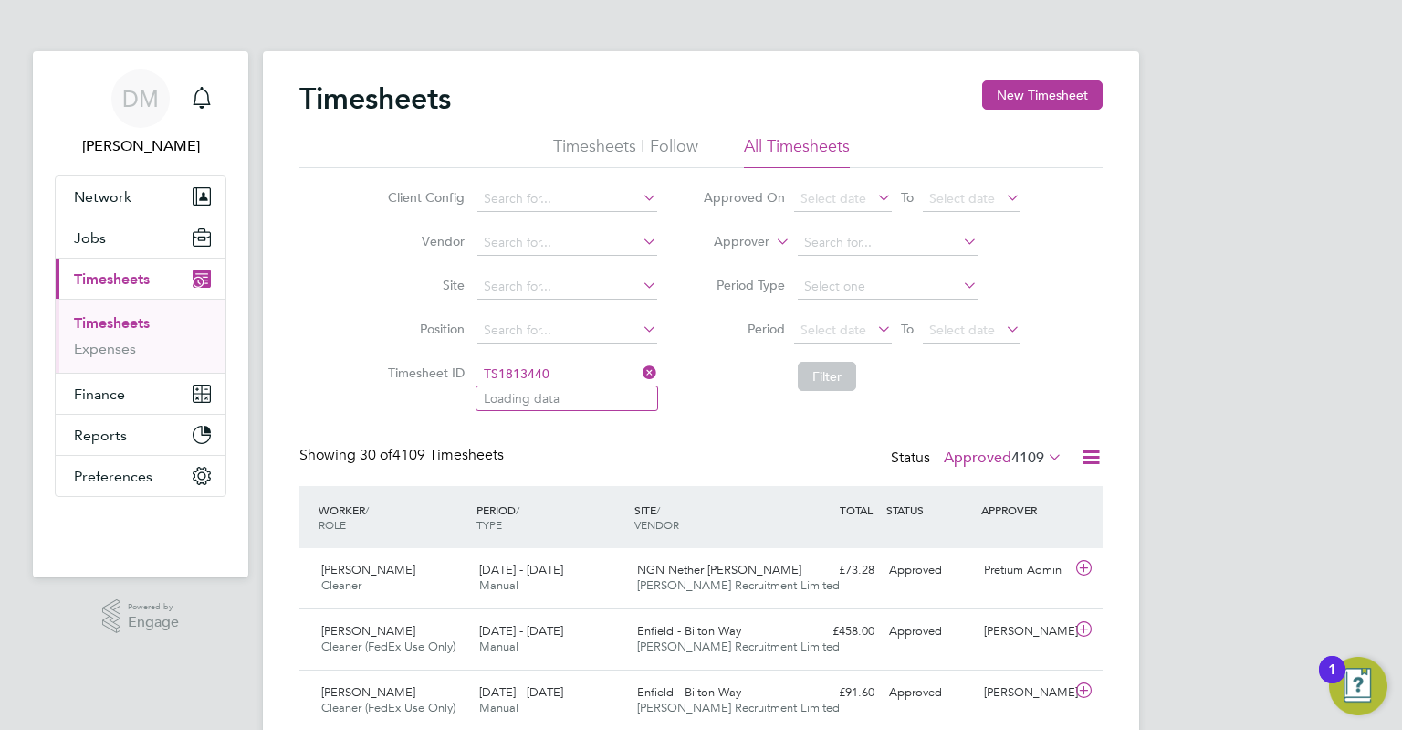
type input "TS1813440"
click at [815, 372] on button "Filter" at bounding box center [827, 376] width 58 height 29
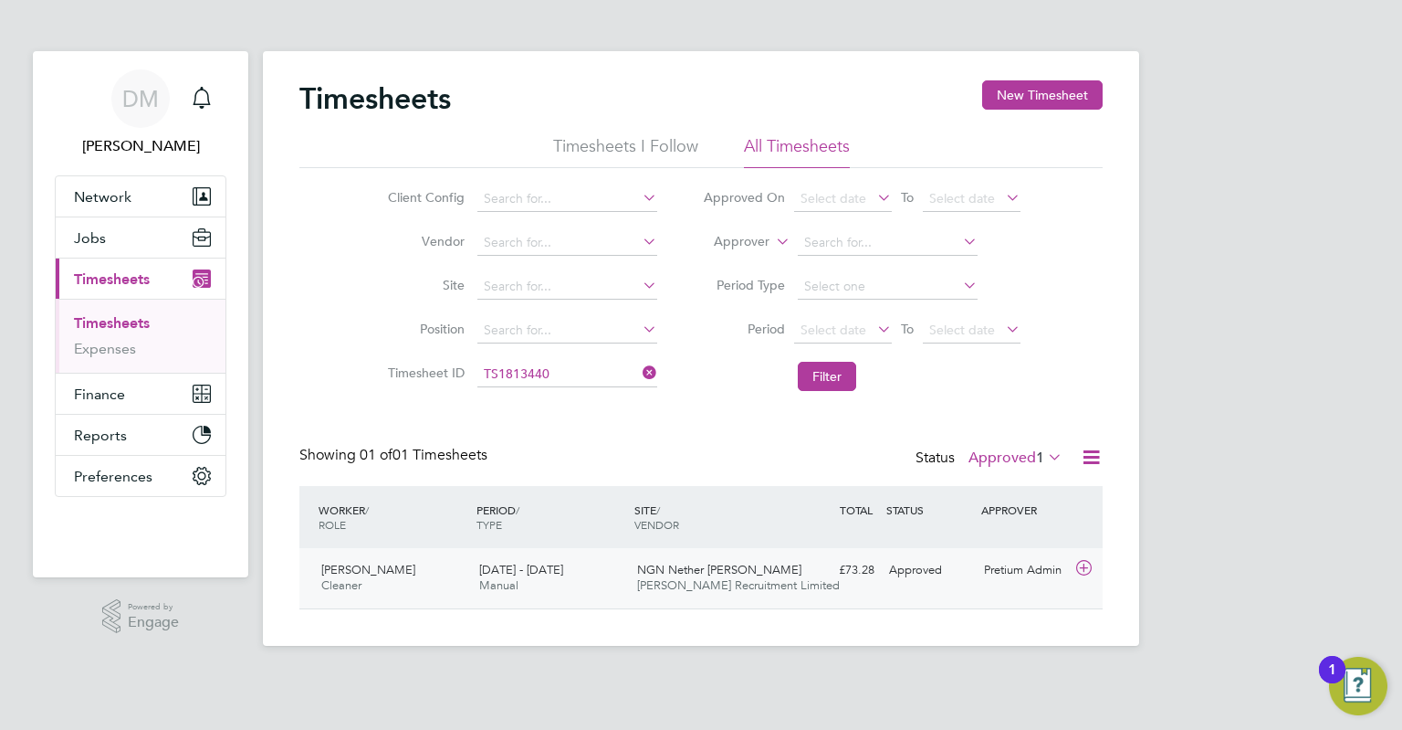
click at [575, 567] on div "[DATE] - [DATE] Manual" at bounding box center [551, 578] width 158 height 46
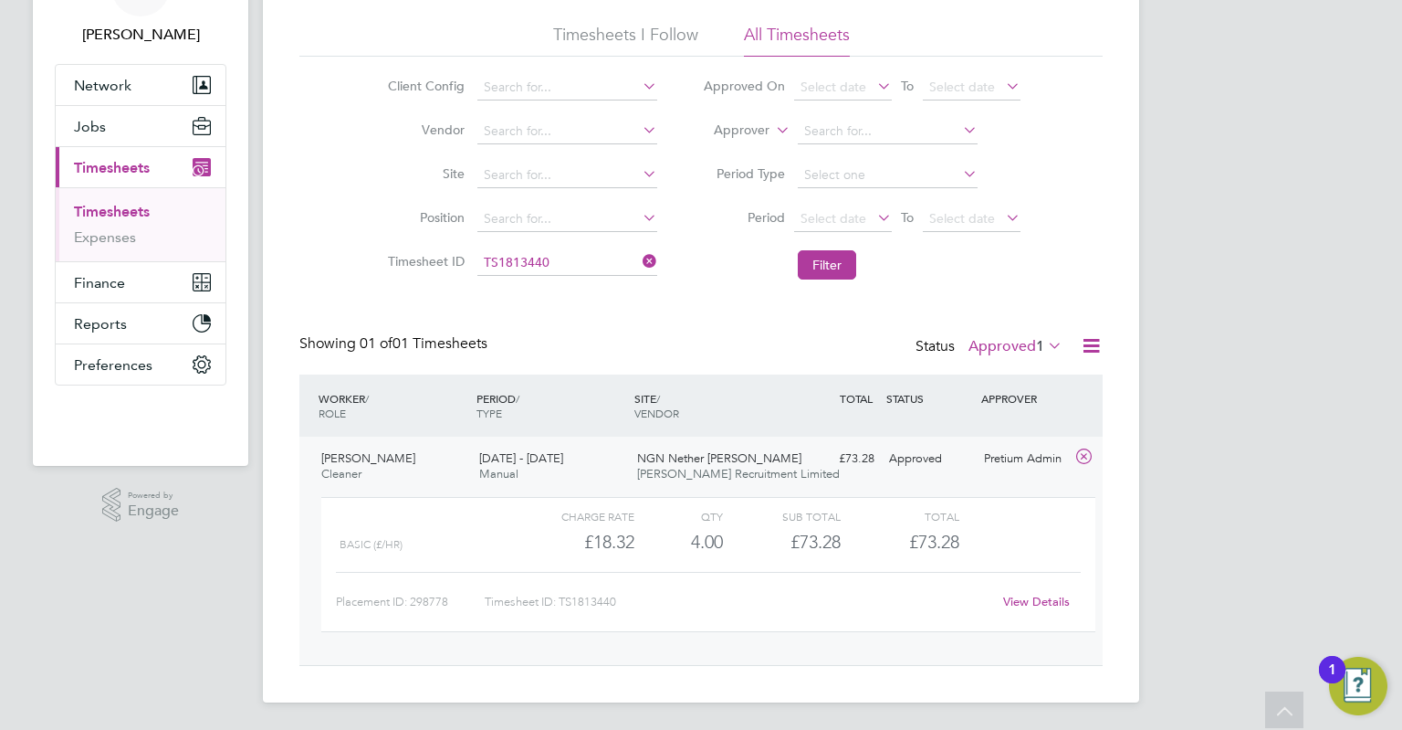
click at [1024, 607] on link "View Details" at bounding box center [1036, 601] width 67 height 16
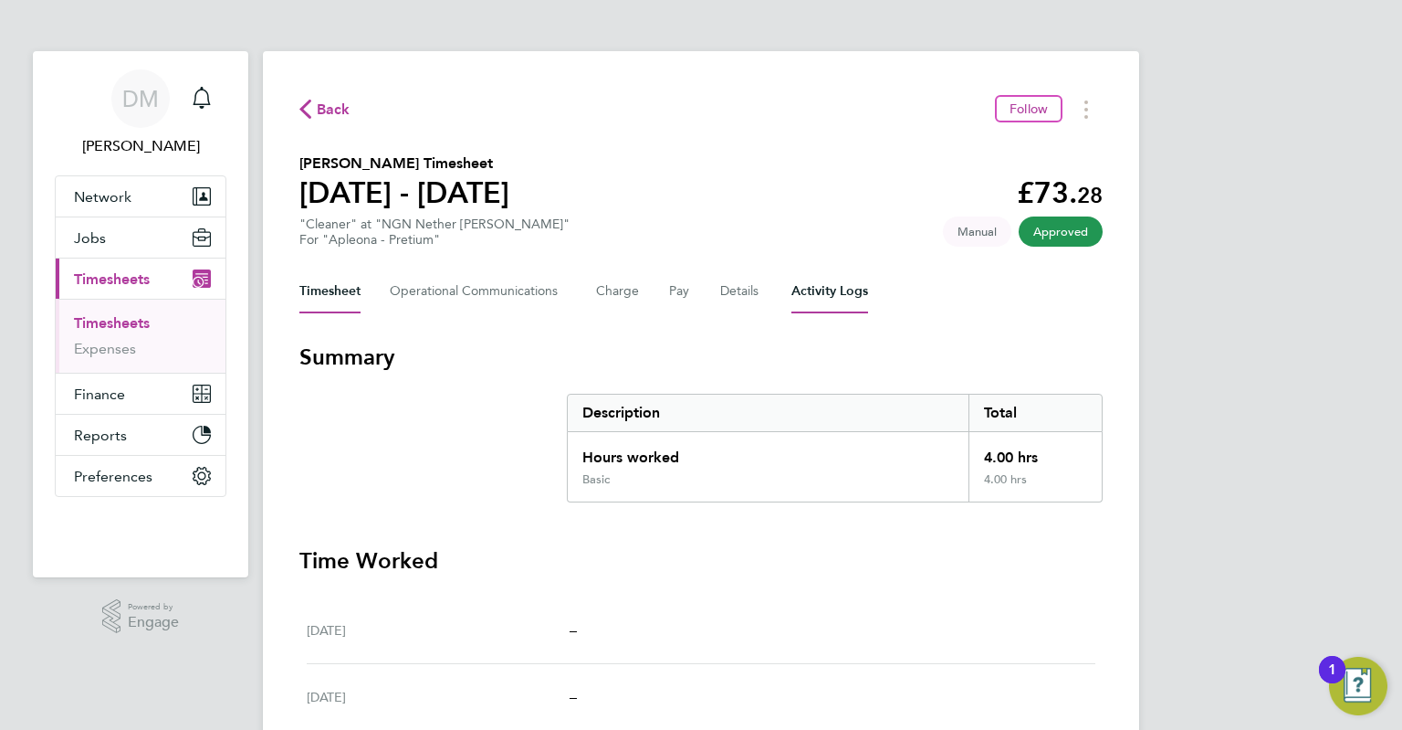
click at [818, 299] on Logs-tab "Activity Logs" at bounding box center [830, 291] width 77 height 44
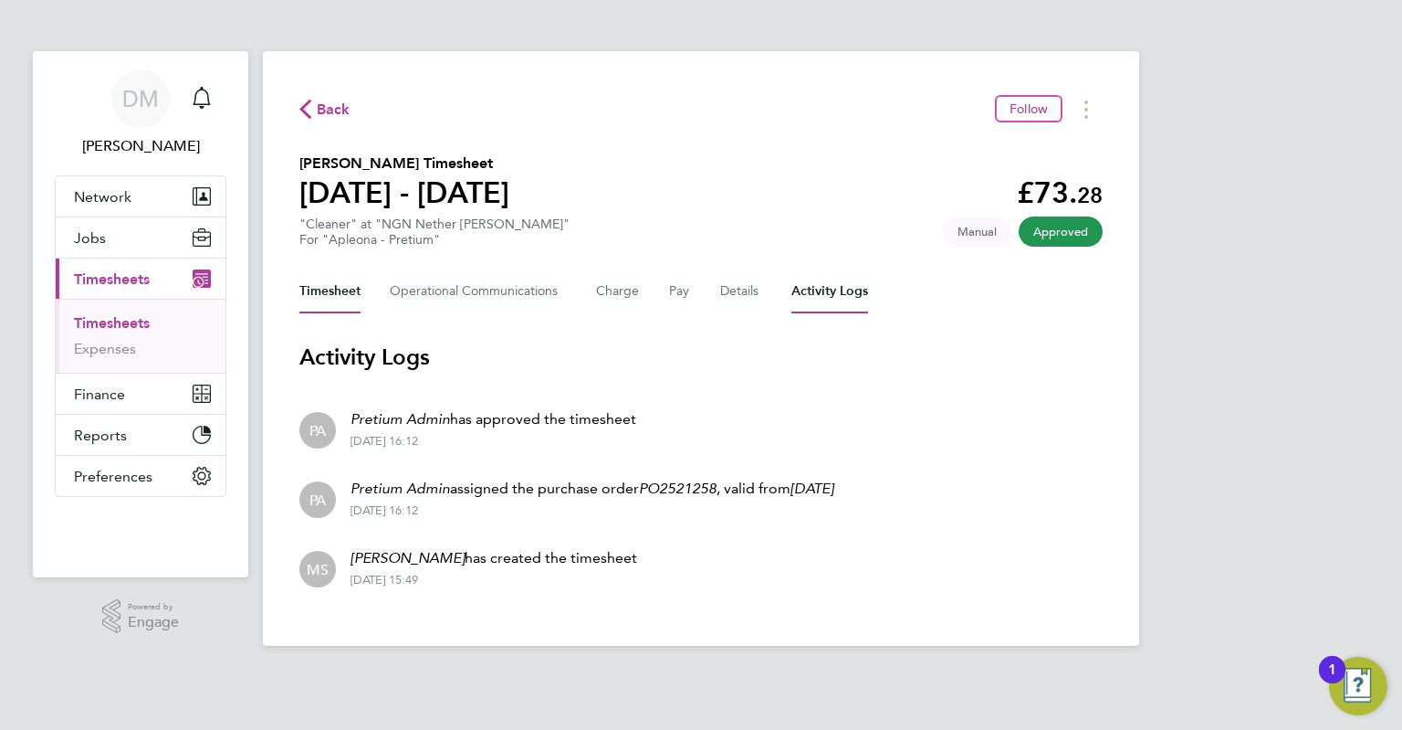
click at [318, 295] on button "Timesheet" at bounding box center [329, 291] width 61 height 44
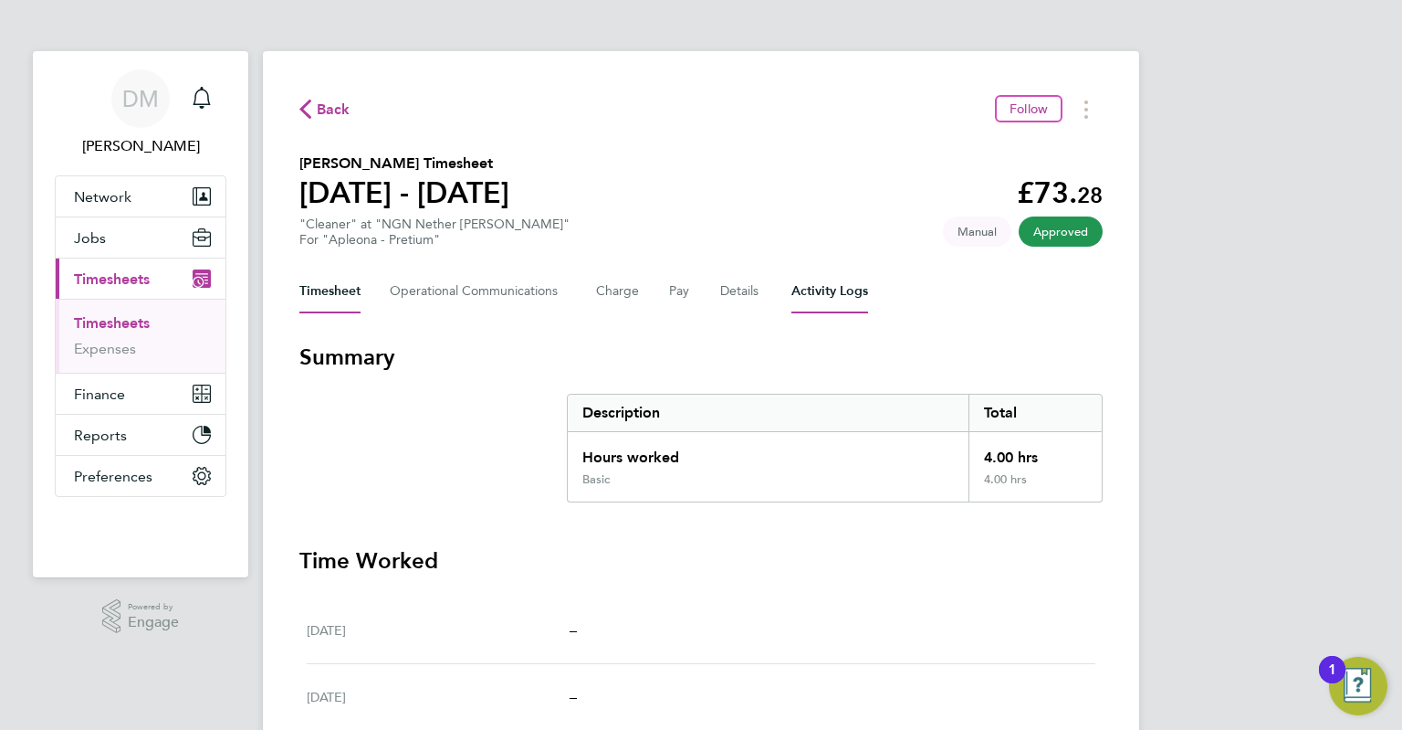
click at [838, 294] on Logs-tab "Activity Logs" at bounding box center [830, 291] width 77 height 44
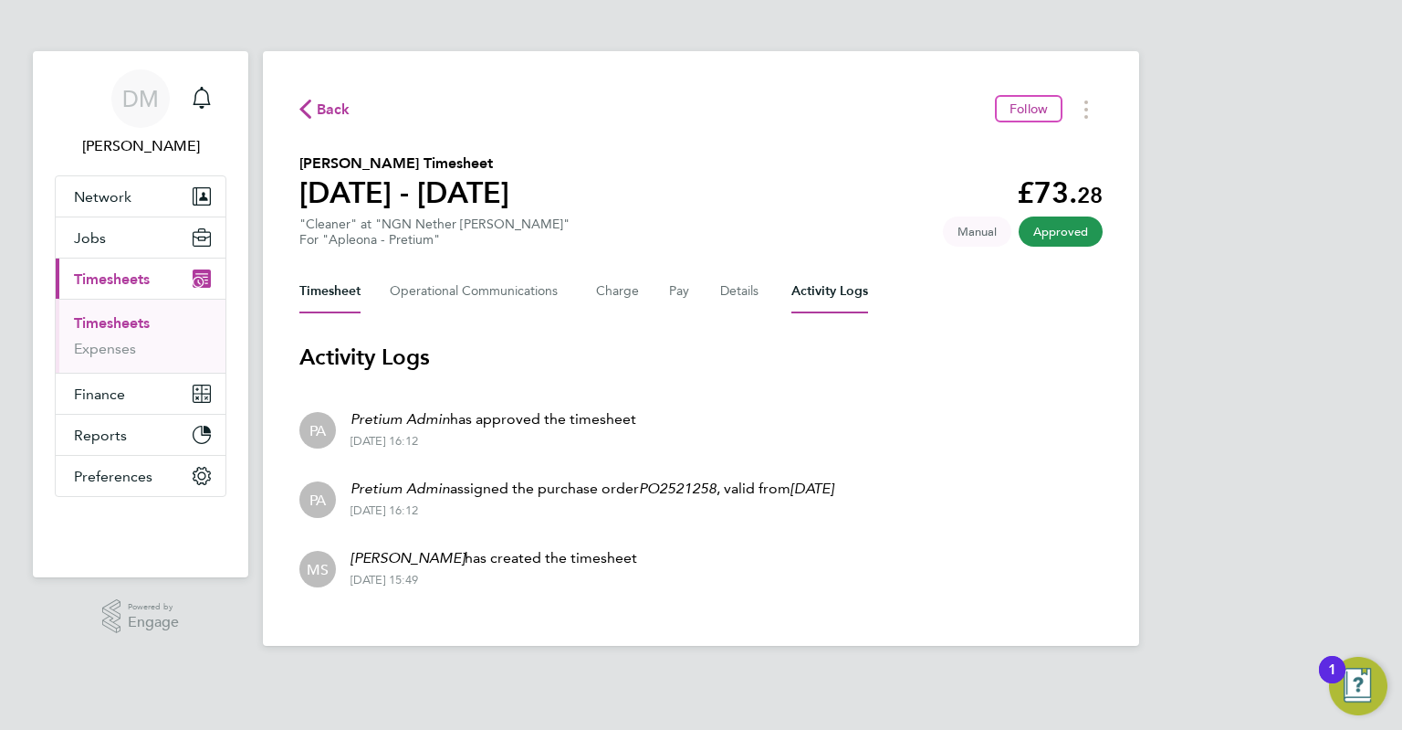
click at [350, 293] on button "Timesheet" at bounding box center [329, 291] width 61 height 44
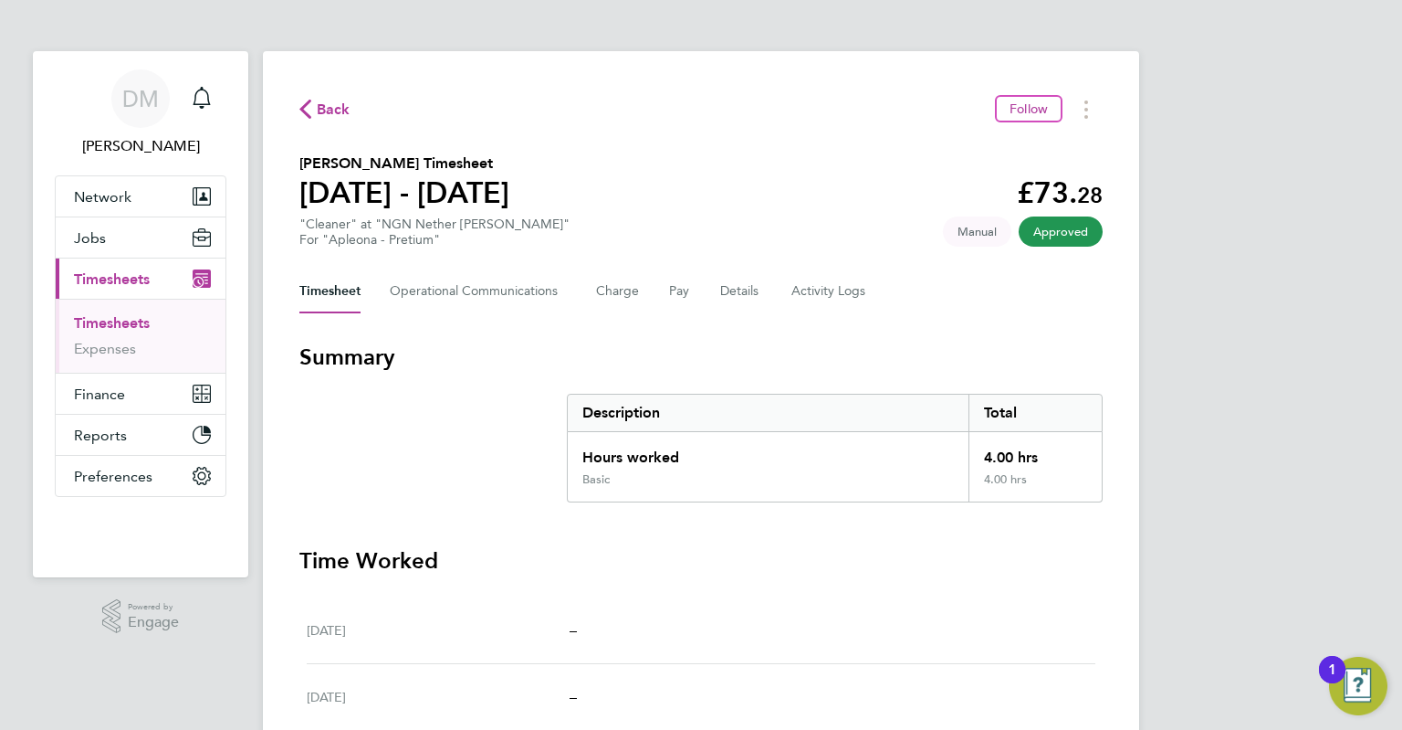
click at [325, 113] on span "Back" at bounding box center [334, 110] width 34 height 22
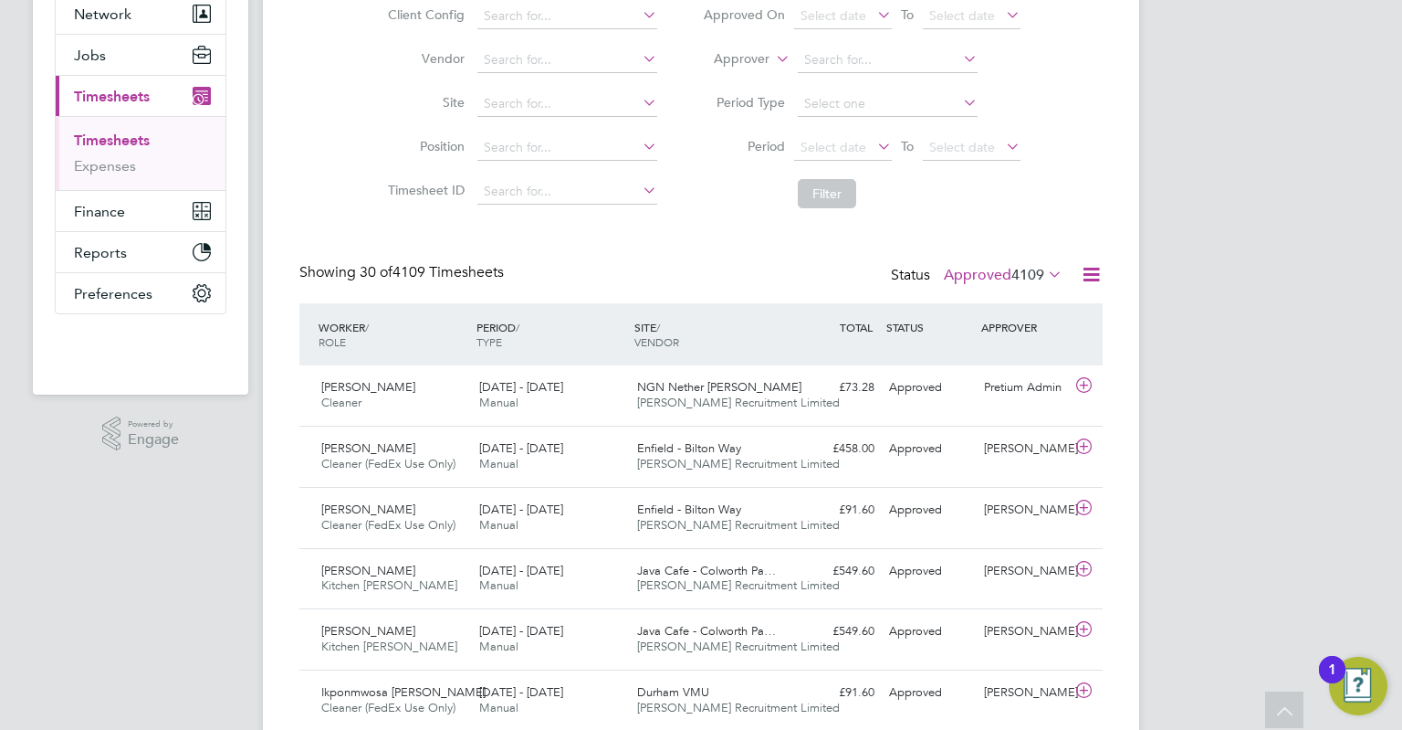
click at [1096, 268] on icon at bounding box center [1091, 274] width 23 height 23
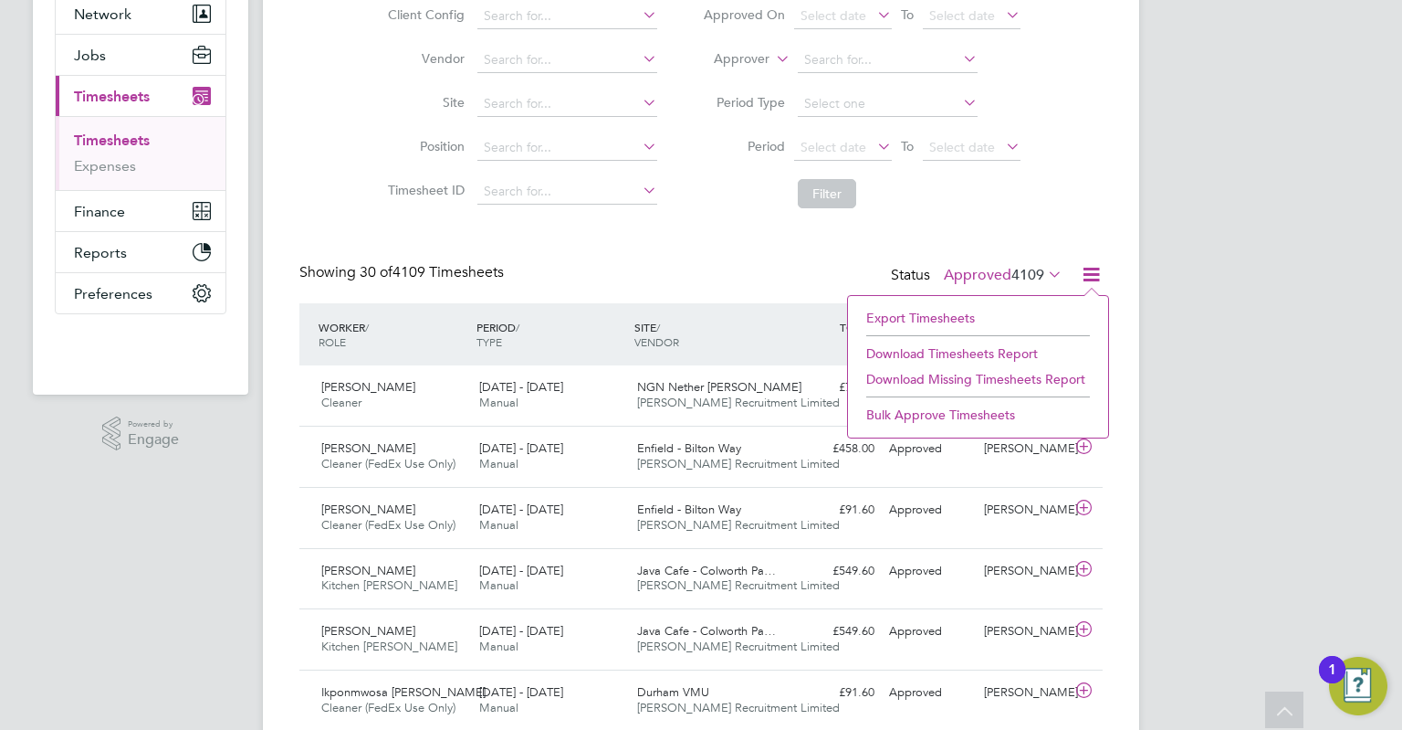
click at [927, 349] on li "Download Timesheets Report" at bounding box center [978, 354] width 242 height 26
